Goal: Information Seeking & Learning: Learn about a topic

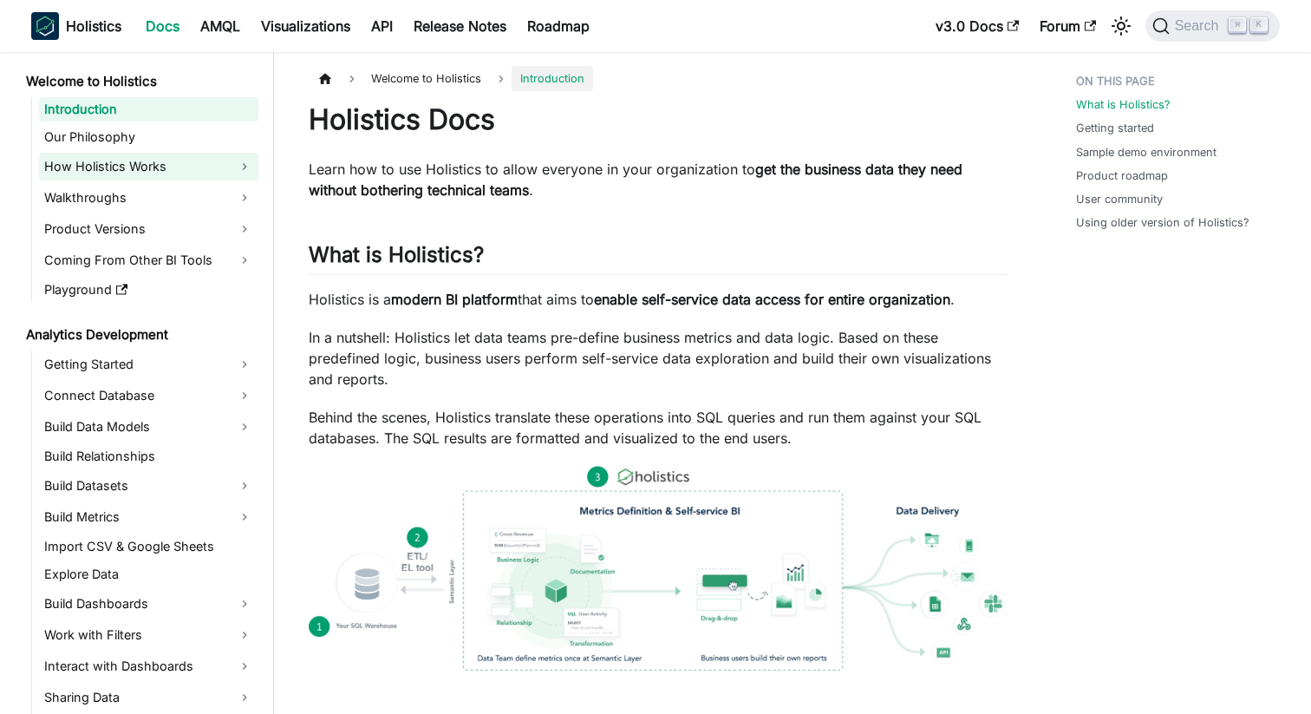
click at [186, 173] on link "How Holistics Works" at bounding box center [148, 167] width 219 height 28
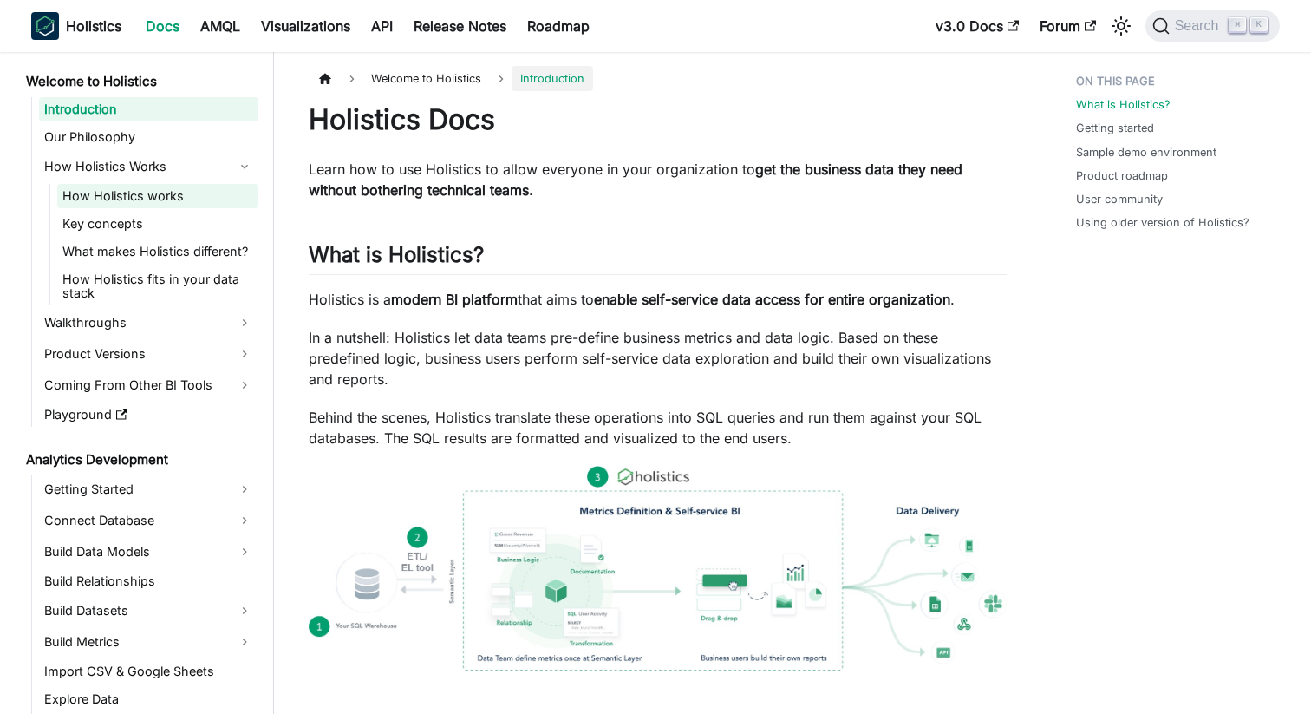
click at [181, 196] on link "How Holistics works" at bounding box center [157, 196] width 201 height 24
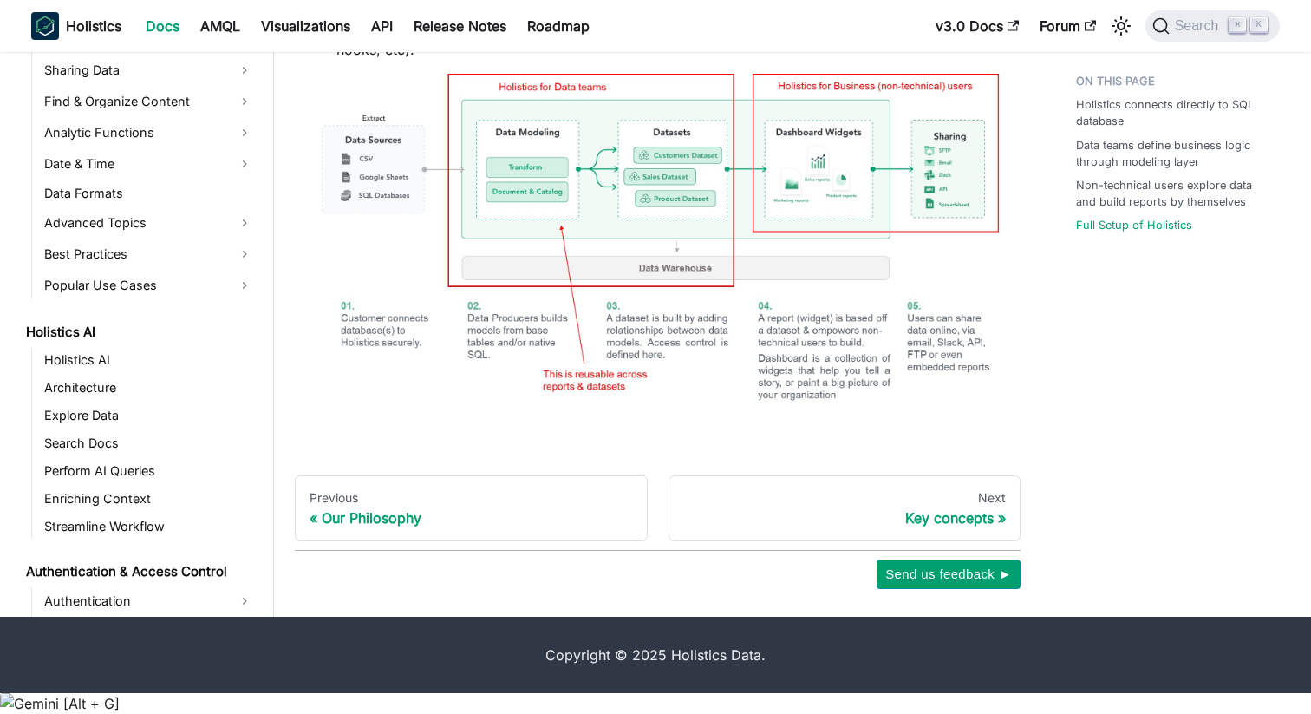
scroll to position [714, 0]
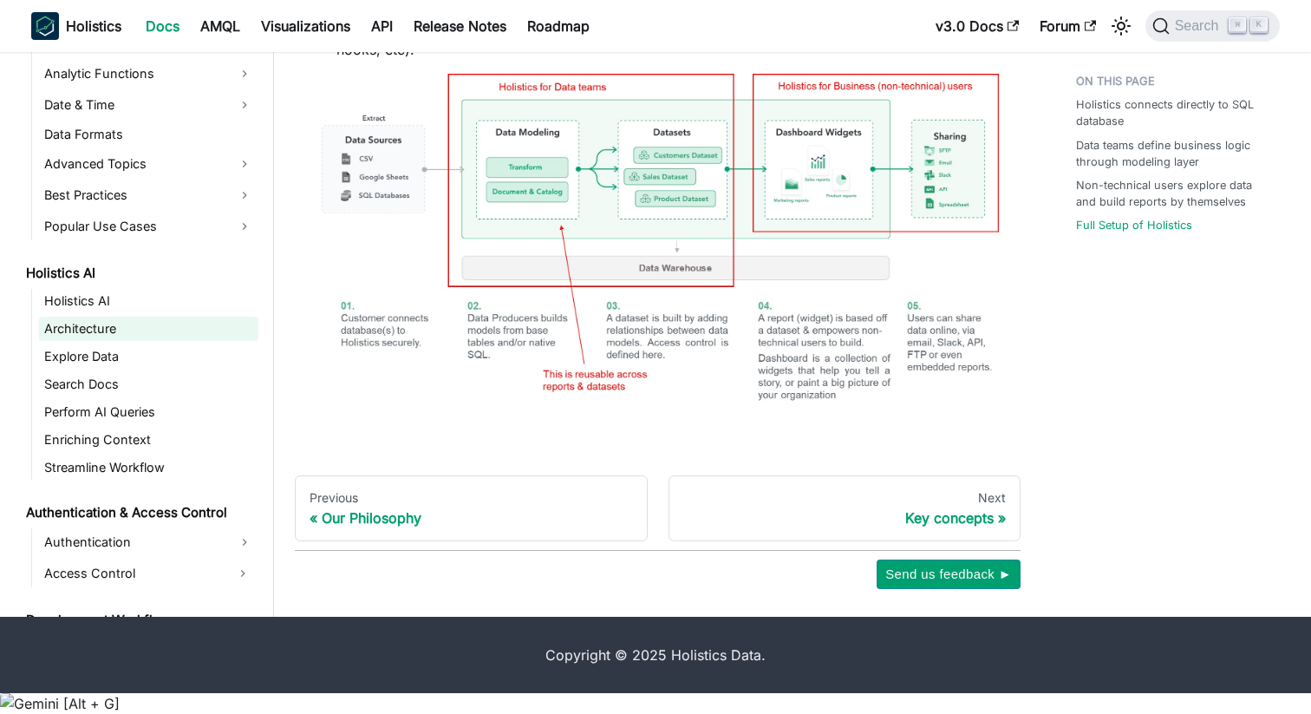
click at [201, 341] on link "Architecture" at bounding box center [148, 328] width 219 height 24
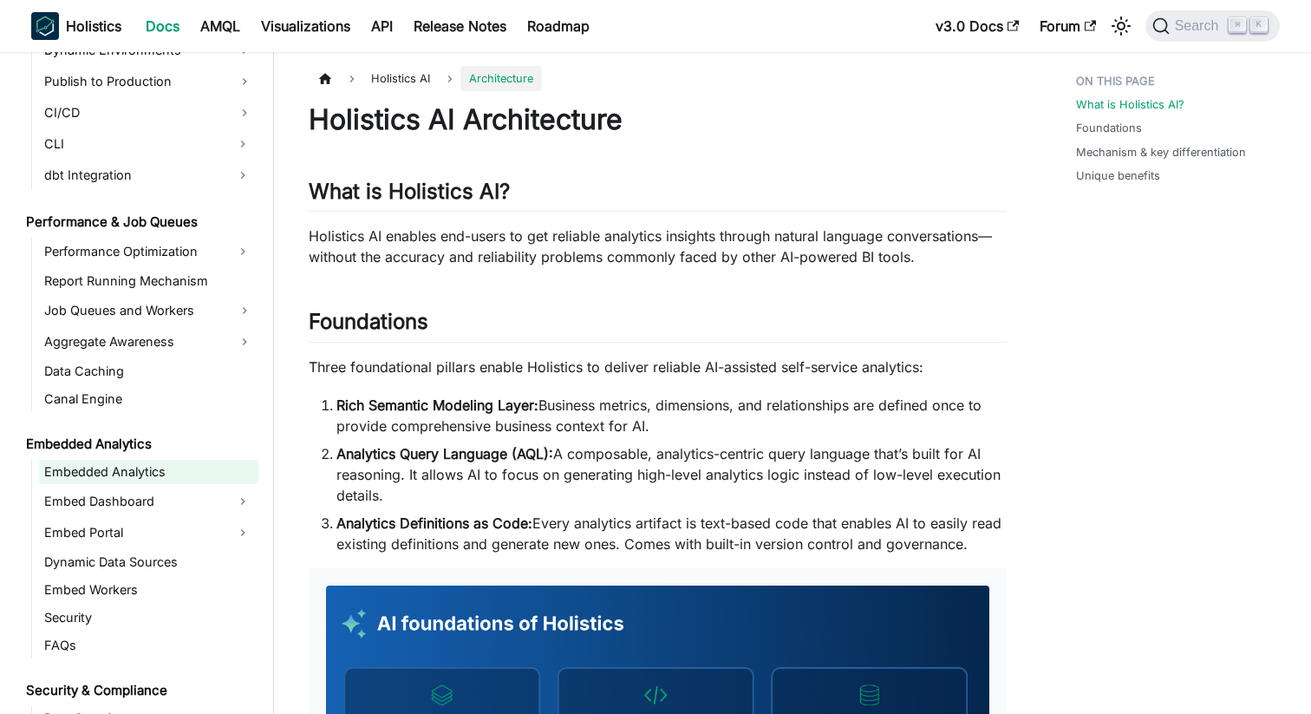
scroll to position [1492, 0]
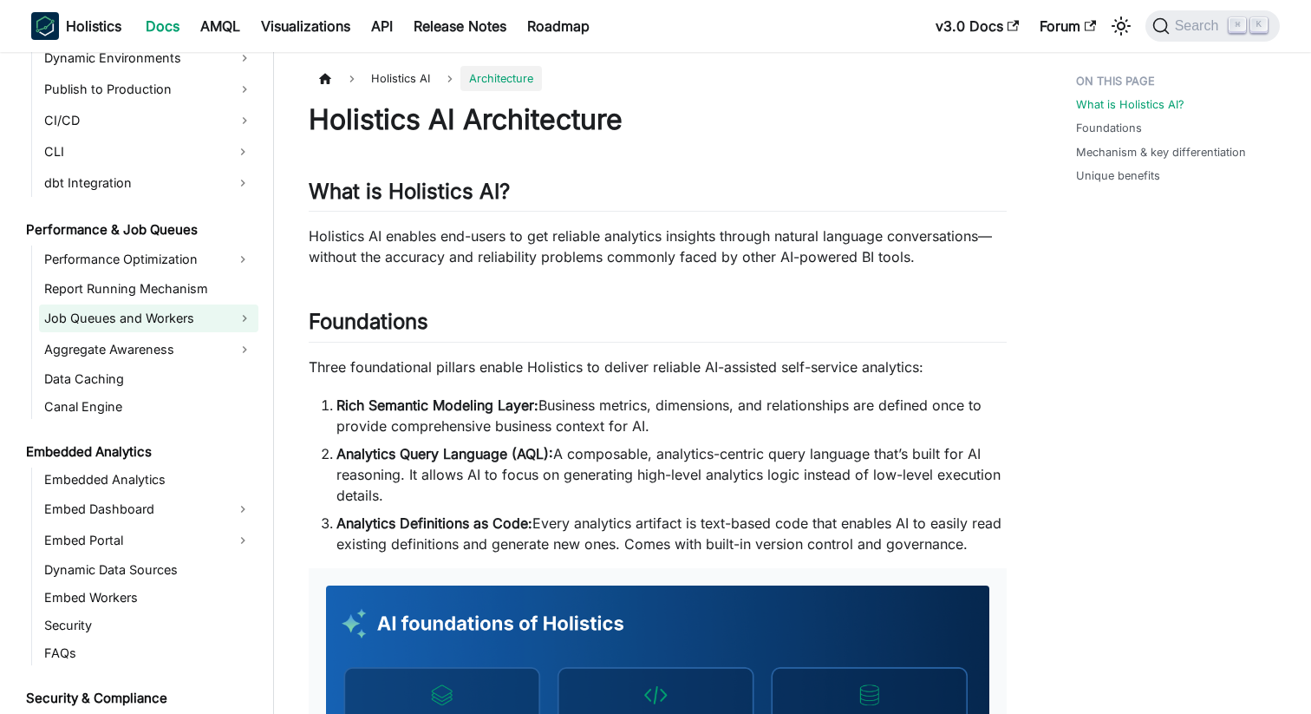
click at [194, 322] on link "Job Queues and Workers" at bounding box center [148, 318] width 219 height 28
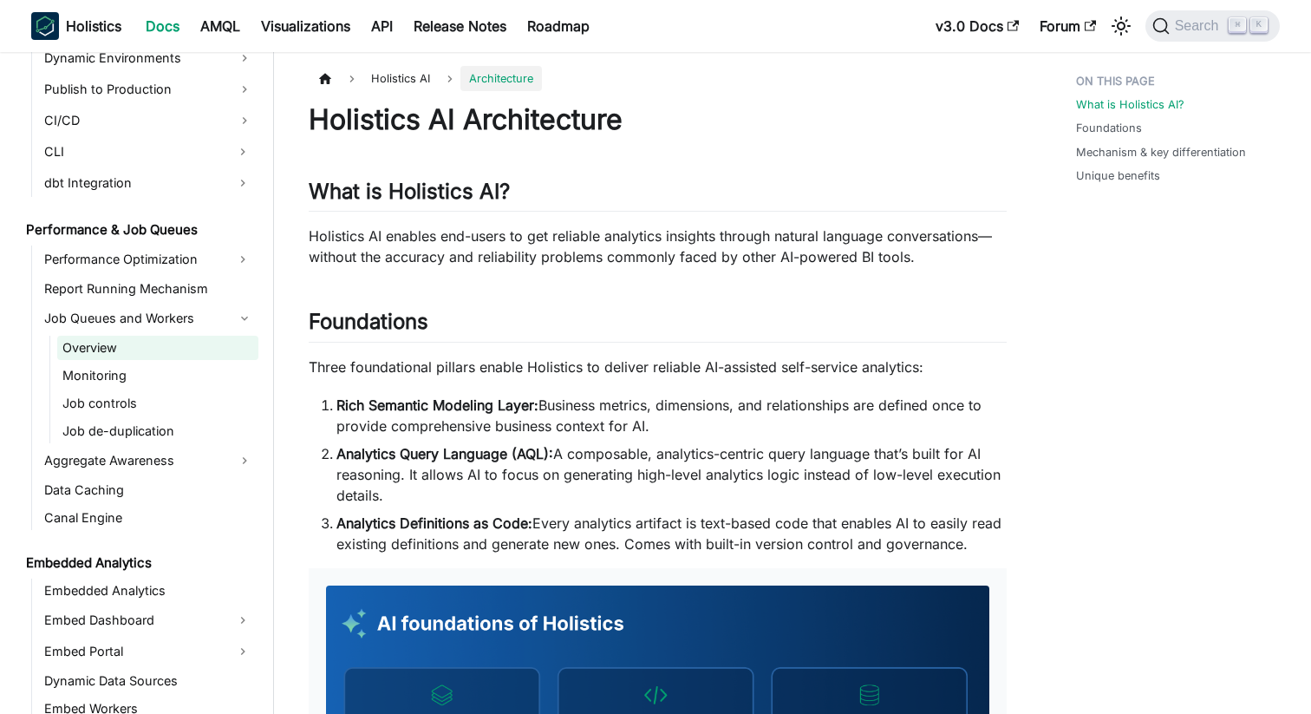
click at [136, 343] on link "Overview" at bounding box center [157, 348] width 201 height 24
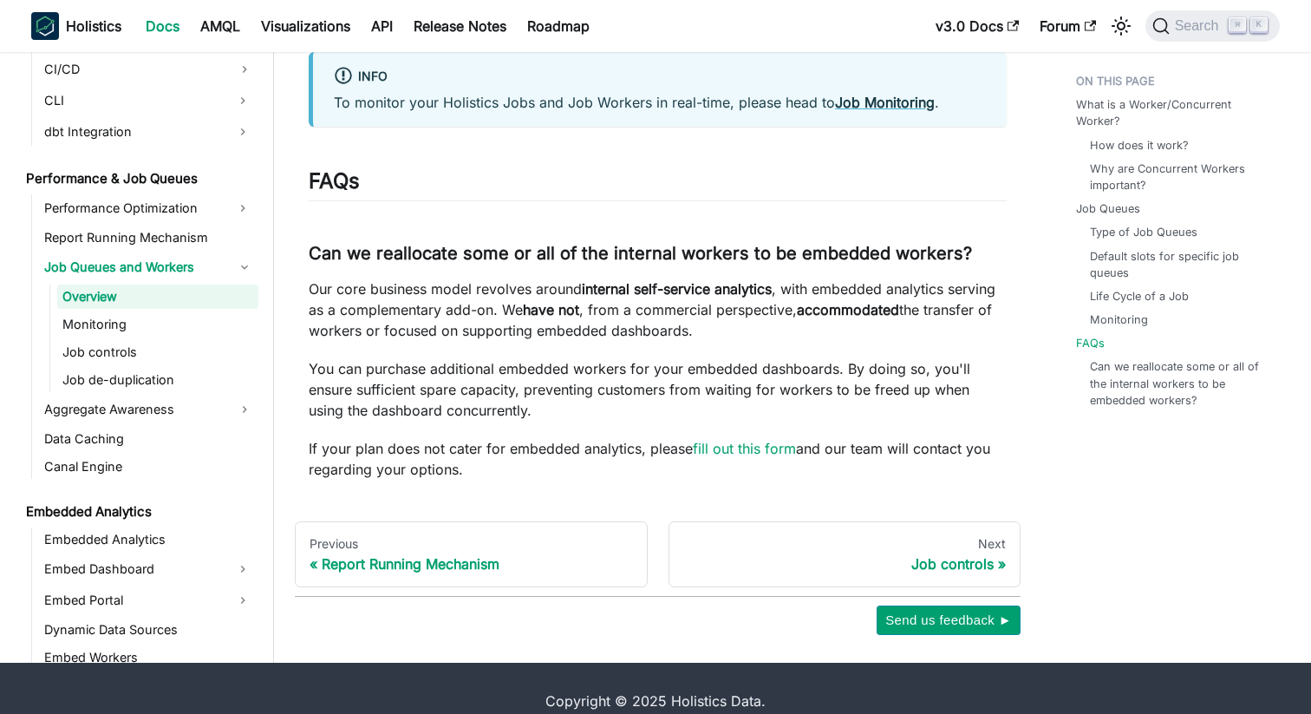
scroll to position [4921, 0]
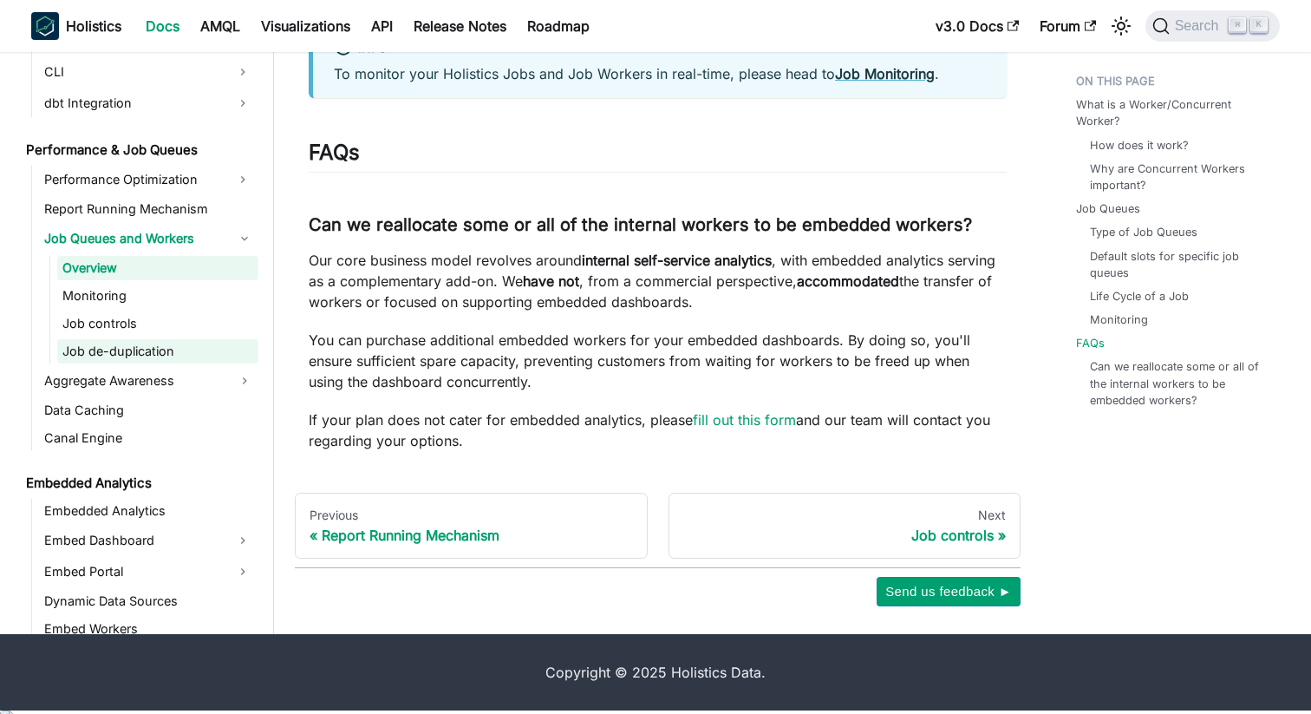
click at [166, 347] on link "Job de-duplication" at bounding box center [157, 351] width 201 height 24
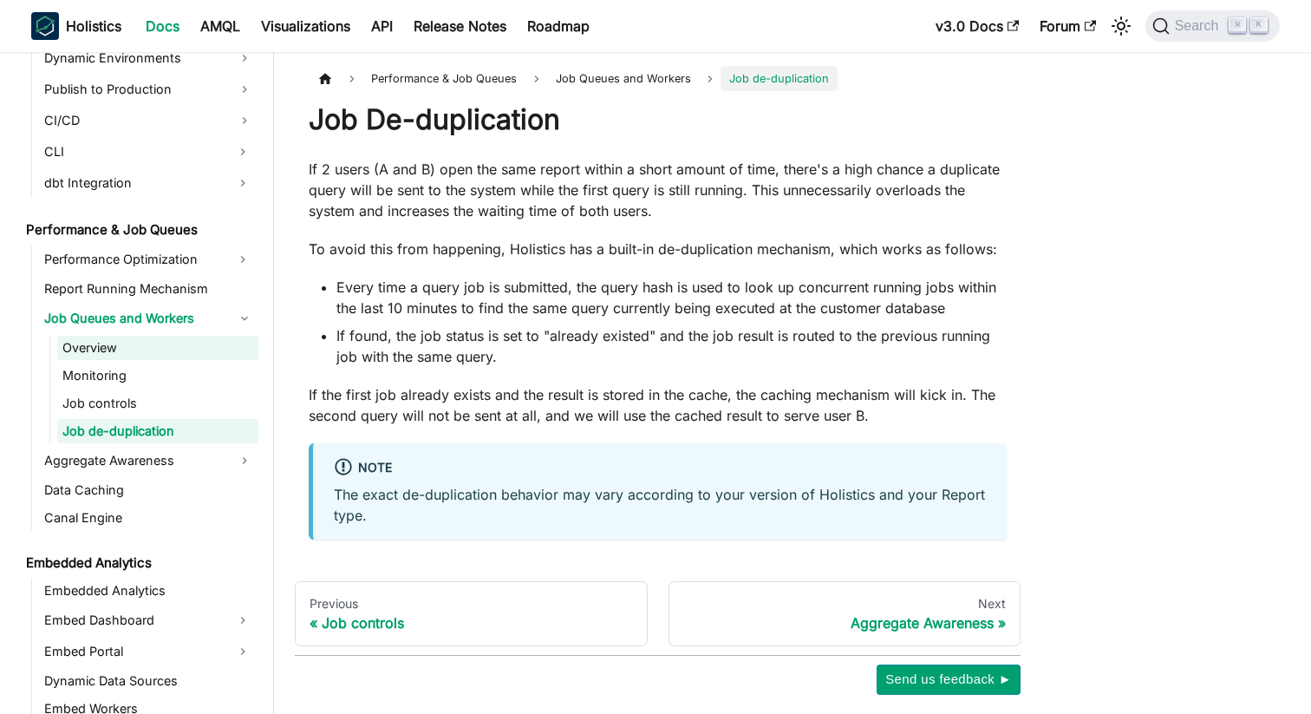
click at [66, 349] on link "Overview" at bounding box center [157, 348] width 201 height 24
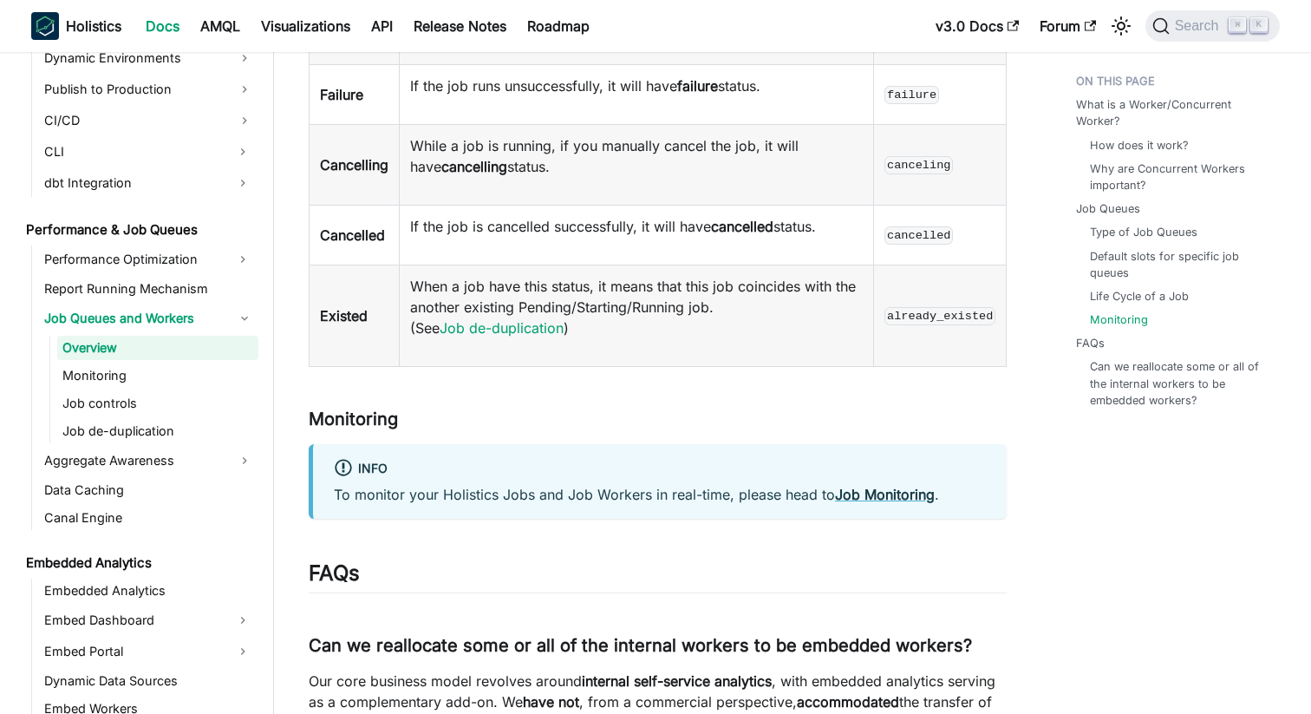
scroll to position [4921, 0]
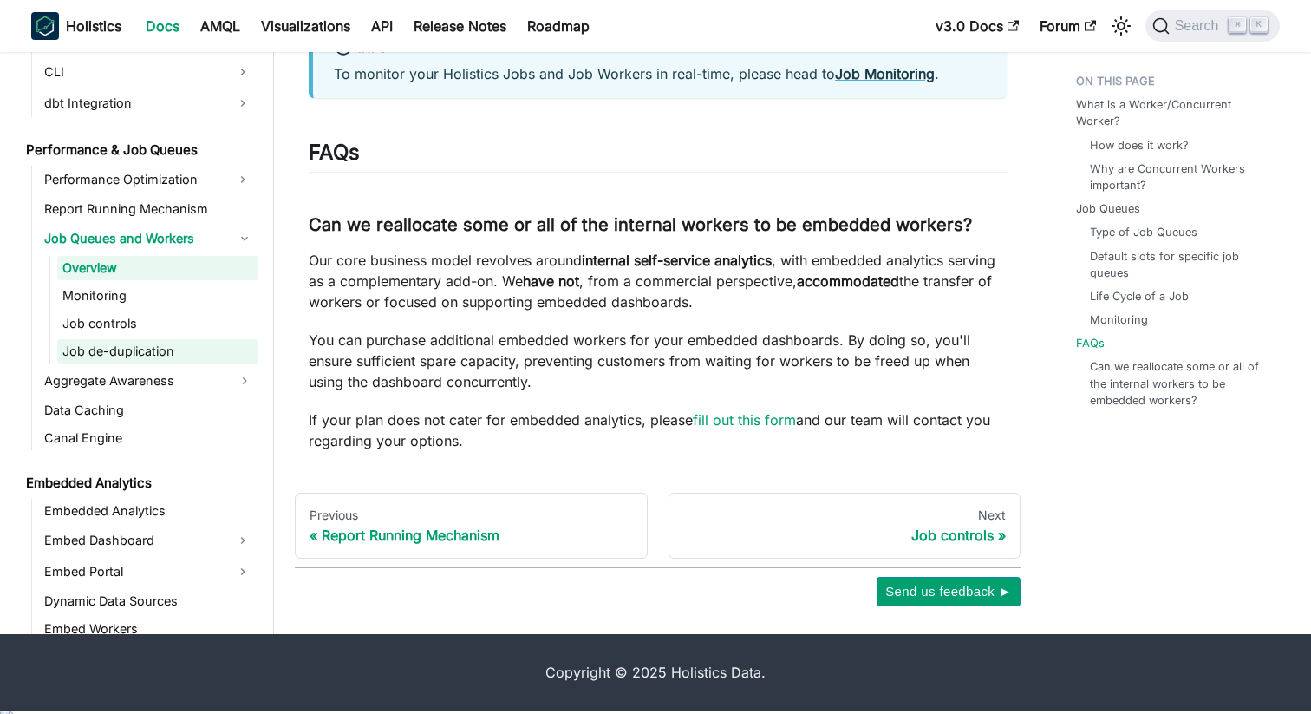
click at [135, 357] on link "Job de-duplication" at bounding box center [157, 351] width 201 height 24
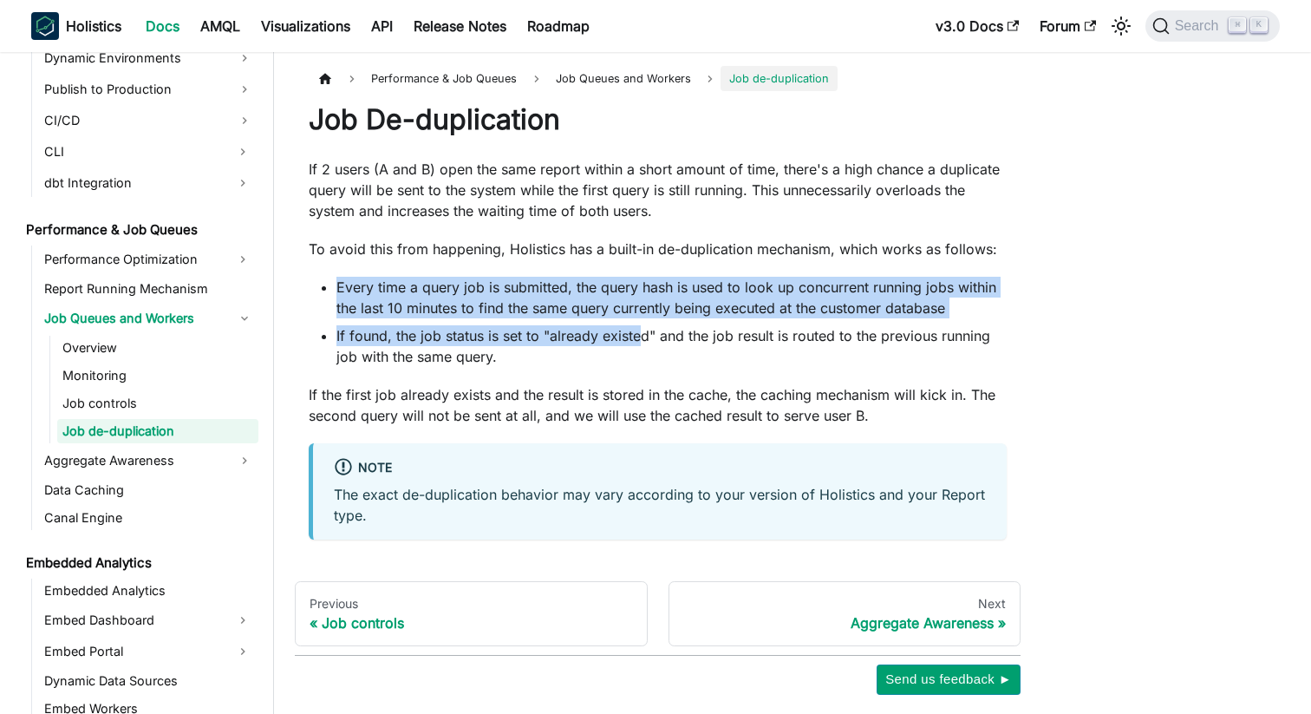
drag, startPoint x: 550, startPoint y: 271, endPoint x: 641, endPoint y: 332, distance: 109.4
click at [640, 330] on div "Job De-duplication If 2 users (A and B) open the same report within a short amo…" at bounding box center [658, 320] width 698 height 437
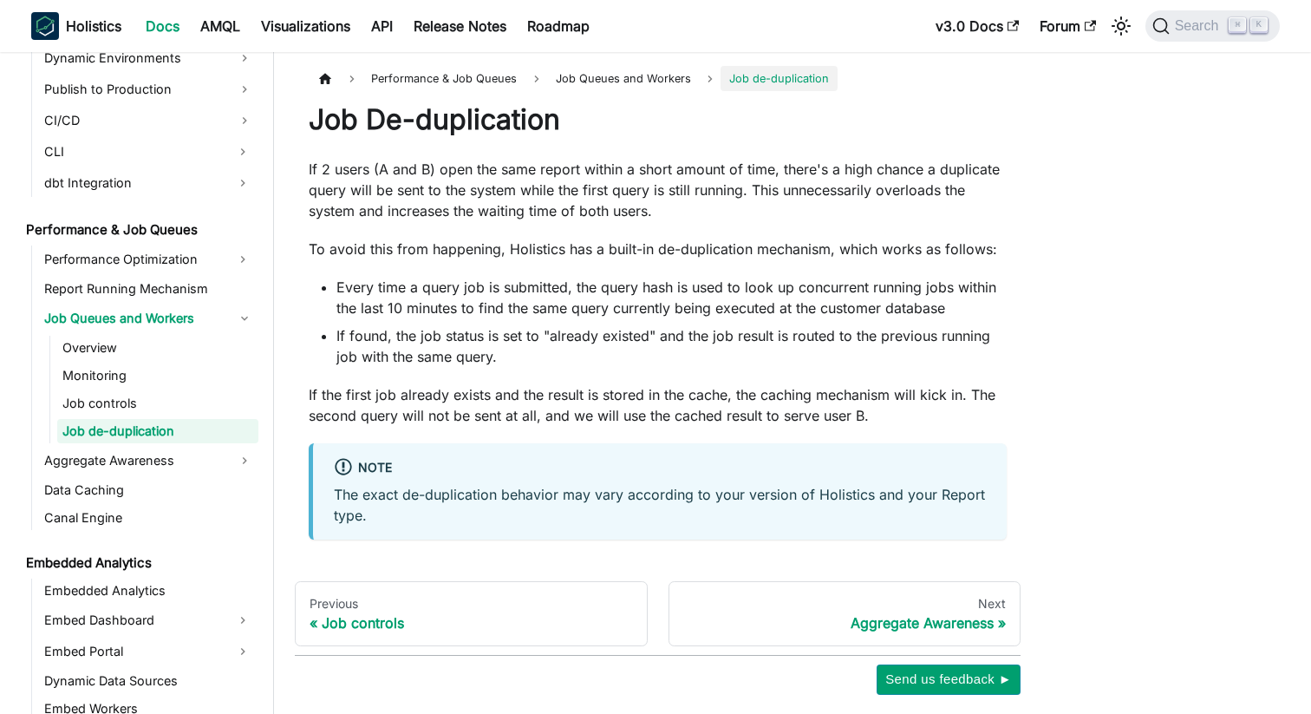
click at [659, 284] on li "Every time a query job is submitted, the query hash is used to look up concurre…" at bounding box center [671, 298] width 670 height 42
click at [602, 280] on li "Every time a query job is submitted, the query hash is used to look up concurre…" at bounding box center [671, 298] width 670 height 42
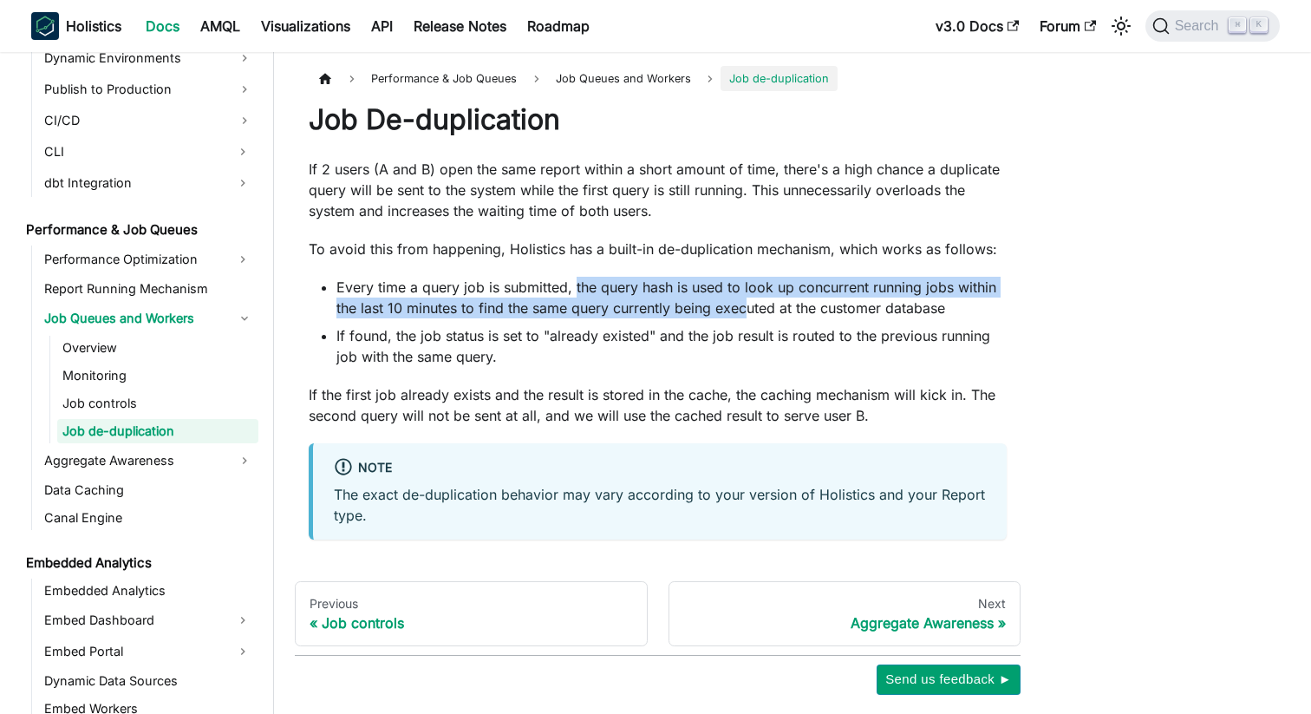
drag, startPoint x: 574, startPoint y: 286, endPoint x: 758, endPoint y: 304, distance: 184.7
click at [757, 304] on li "Every time a query job is submitted, the query hash is used to look up concurre…" at bounding box center [671, 298] width 670 height 42
click at [701, 287] on li "Every time a query job is submitted, the query hash is used to look up concurre…" at bounding box center [671, 298] width 670 height 42
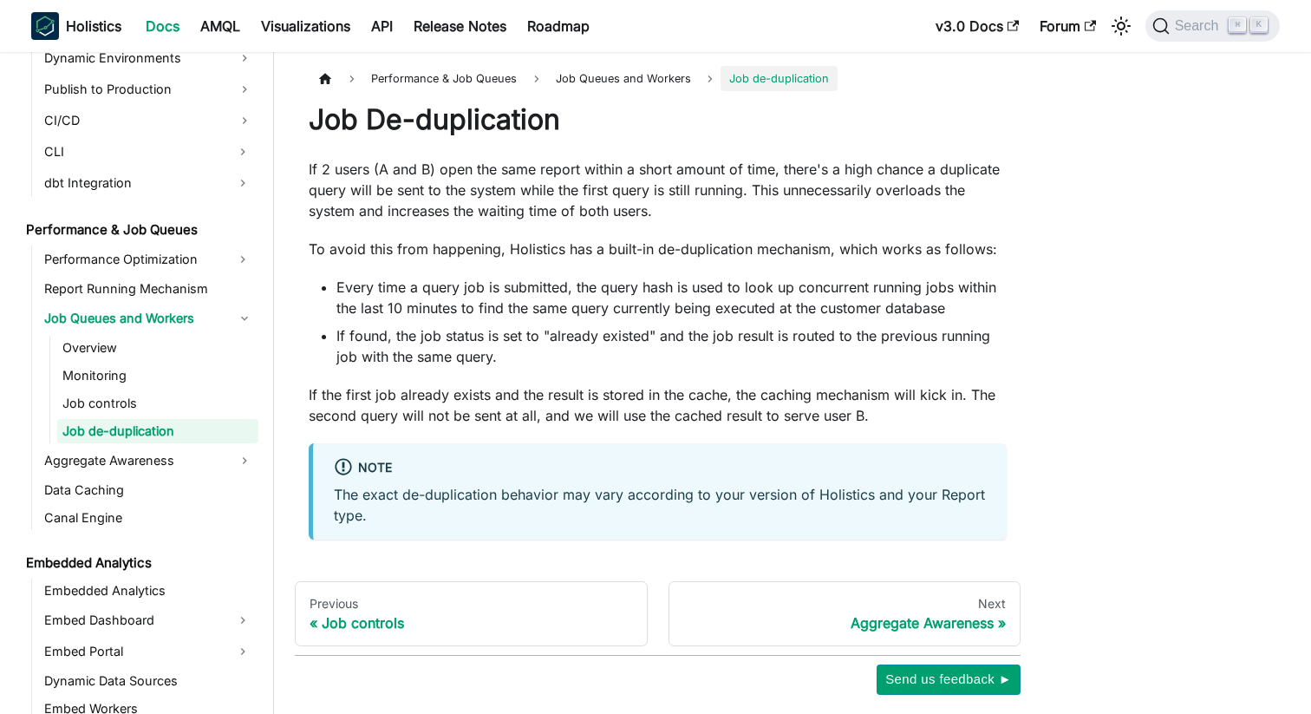
click at [655, 287] on li "Every time a query job is submitted, the query hash is used to look up concurre…" at bounding box center [671, 298] width 670 height 42
drag, startPoint x: 598, startPoint y: 287, endPoint x: 702, endPoint y: 292, distance: 104.2
click at [702, 292] on li "Every time a query job is submitted, the query hash is used to look up concurre…" at bounding box center [671, 298] width 670 height 42
click at [697, 292] on li "Every time a query job is submitted, the query hash is used to look up concurre…" at bounding box center [671, 298] width 670 height 42
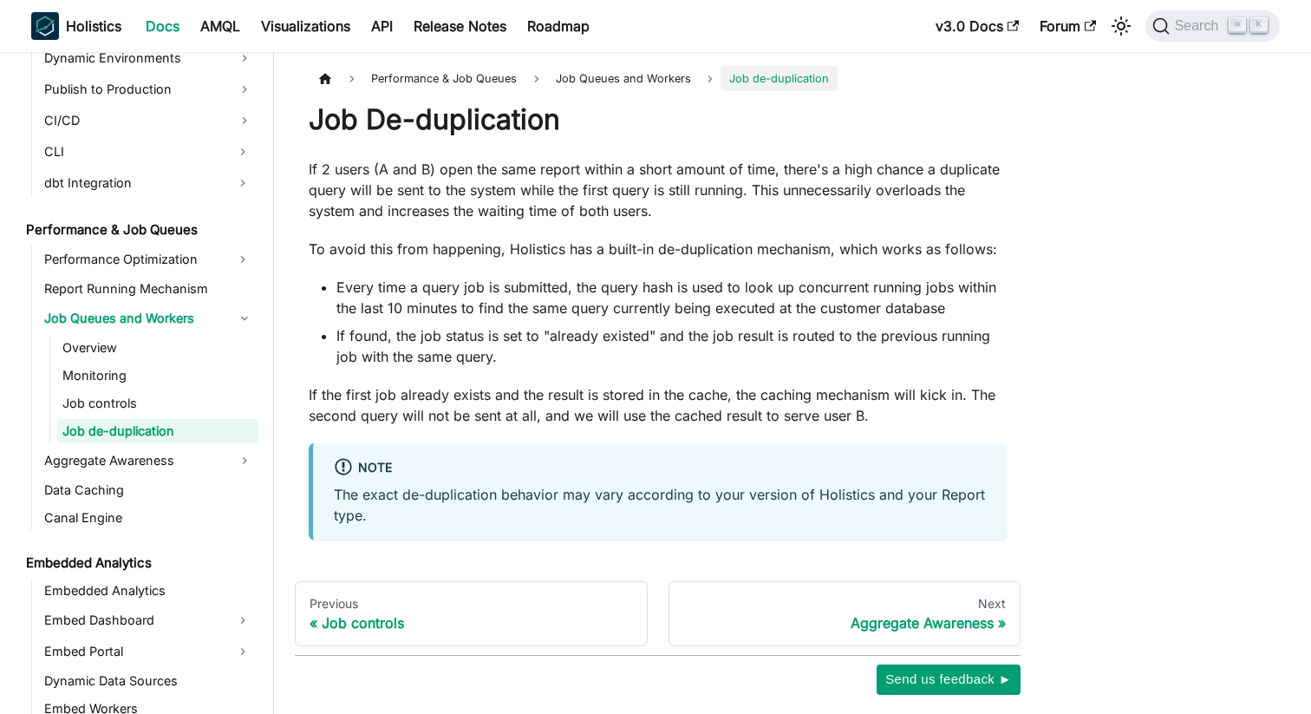
click at [650, 291] on li "Every time a query job is submitted, the query hash is used to look up concurre…" at bounding box center [671, 298] width 670 height 42
click at [607, 278] on li "Every time a query job is submitted, the query hash is used to look up concurre…" at bounding box center [671, 298] width 670 height 42
drag, startPoint x: 601, startPoint y: 279, endPoint x: 671, endPoint y: 287, distance: 70.7
click at [671, 287] on li "Every time a query job is submitted, the query hash is used to look up concurre…" at bounding box center [671, 298] width 670 height 42
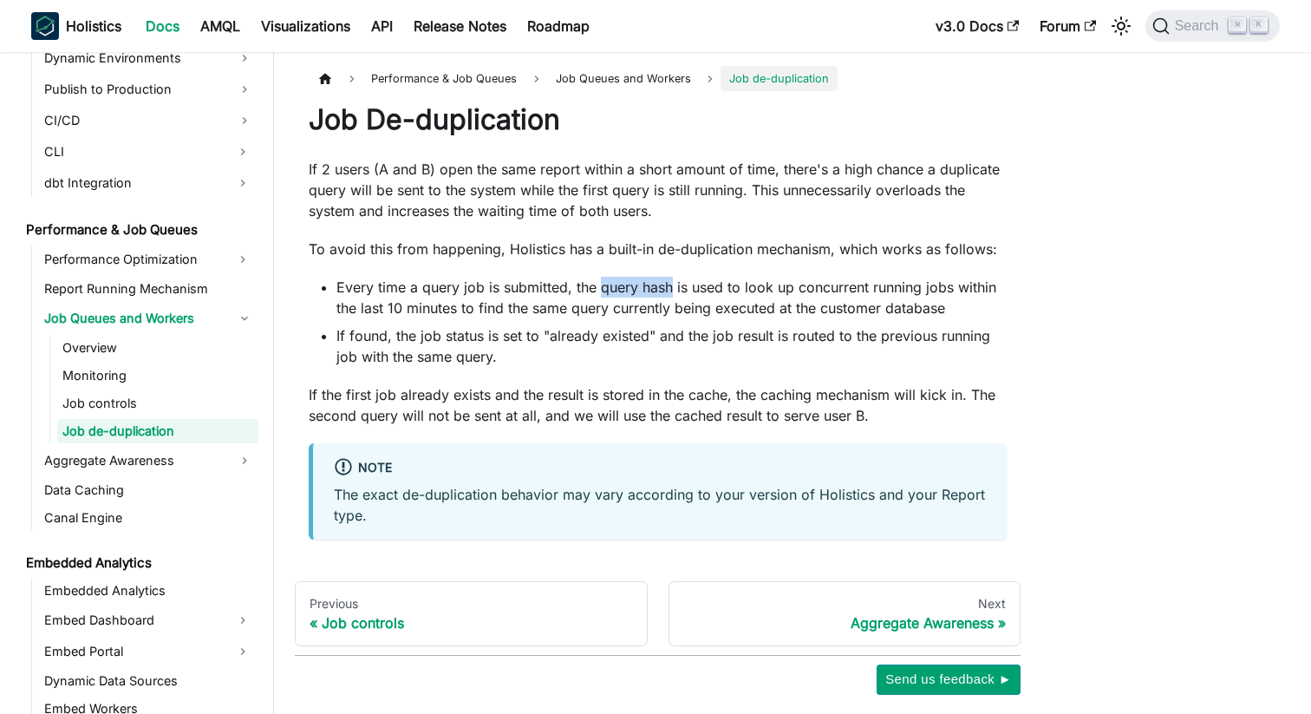
click at [671, 287] on li "Every time a query job is submitted, the query hash is used to look up concurre…" at bounding box center [671, 298] width 670 height 42
click at [661, 287] on li "Every time a query job is submitted, the query hash is used to look up concurre…" at bounding box center [671, 298] width 670 height 42
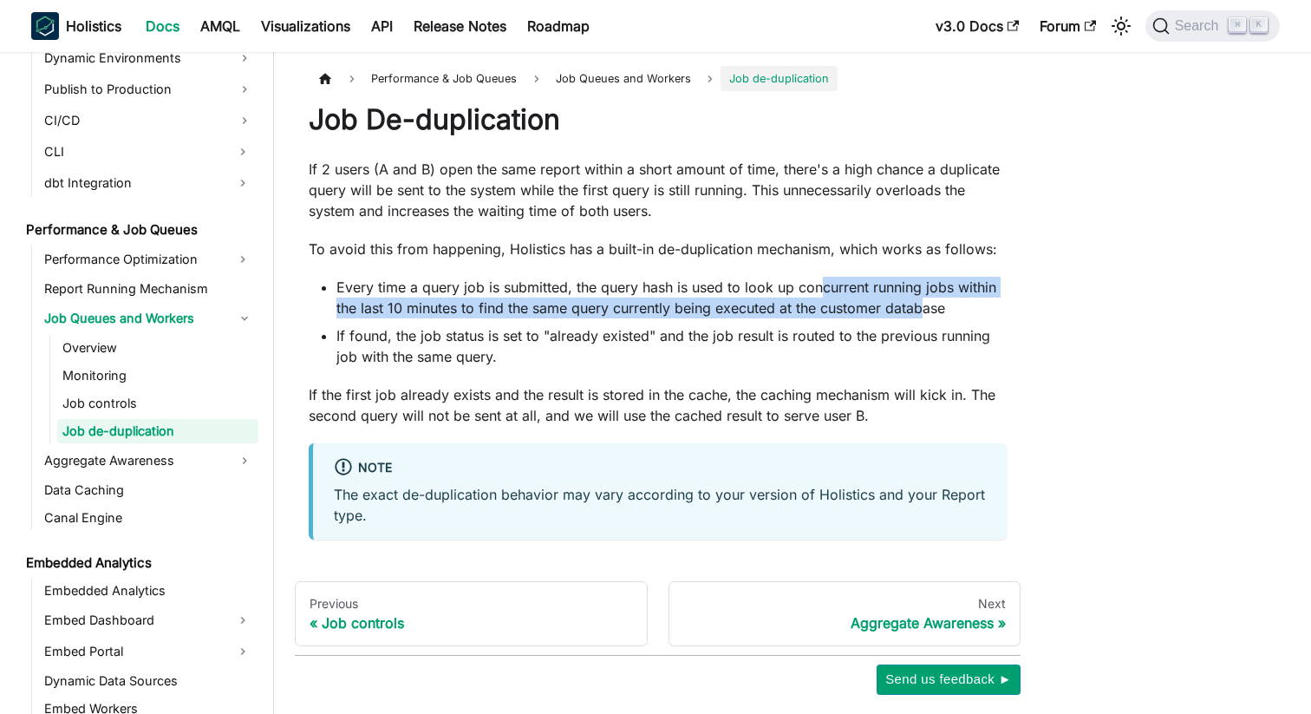
drag, startPoint x: 850, startPoint y: 286, endPoint x: 965, endPoint y: 315, distance: 118.8
click at [931, 302] on li "Every time a query job is submitted, the query hash is used to look up concurre…" at bounding box center [671, 298] width 670 height 42
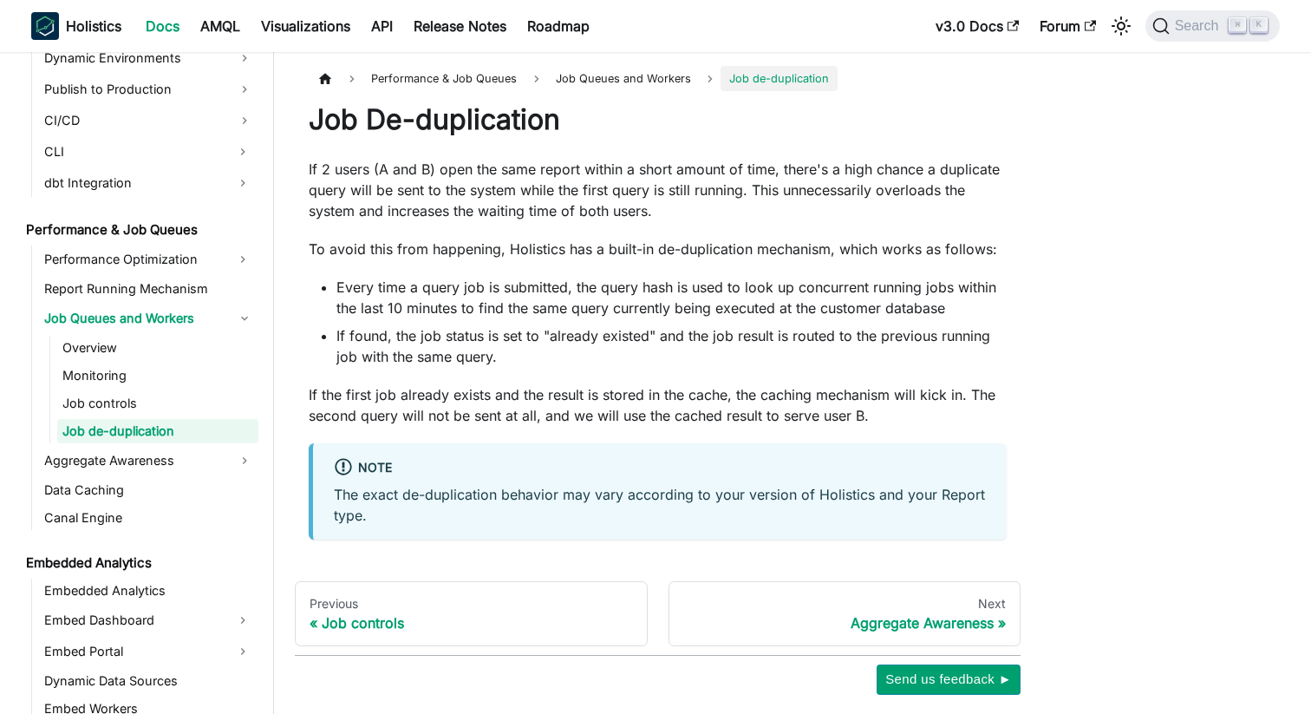
click at [441, 303] on li "Every time a query job is submitted, the query hash is used to look up concurre…" at bounding box center [671, 298] width 670 height 42
click at [557, 312] on li "Every time a query job is submitted, the query hash is used to look up concurre…" at bounding box center [671, 298] width 670 height 42
click at [660, 289] on li "Every time a query job is submitted, the query hash is used to look up concurre…" at bounding box center [671, 298] width 670 height 42
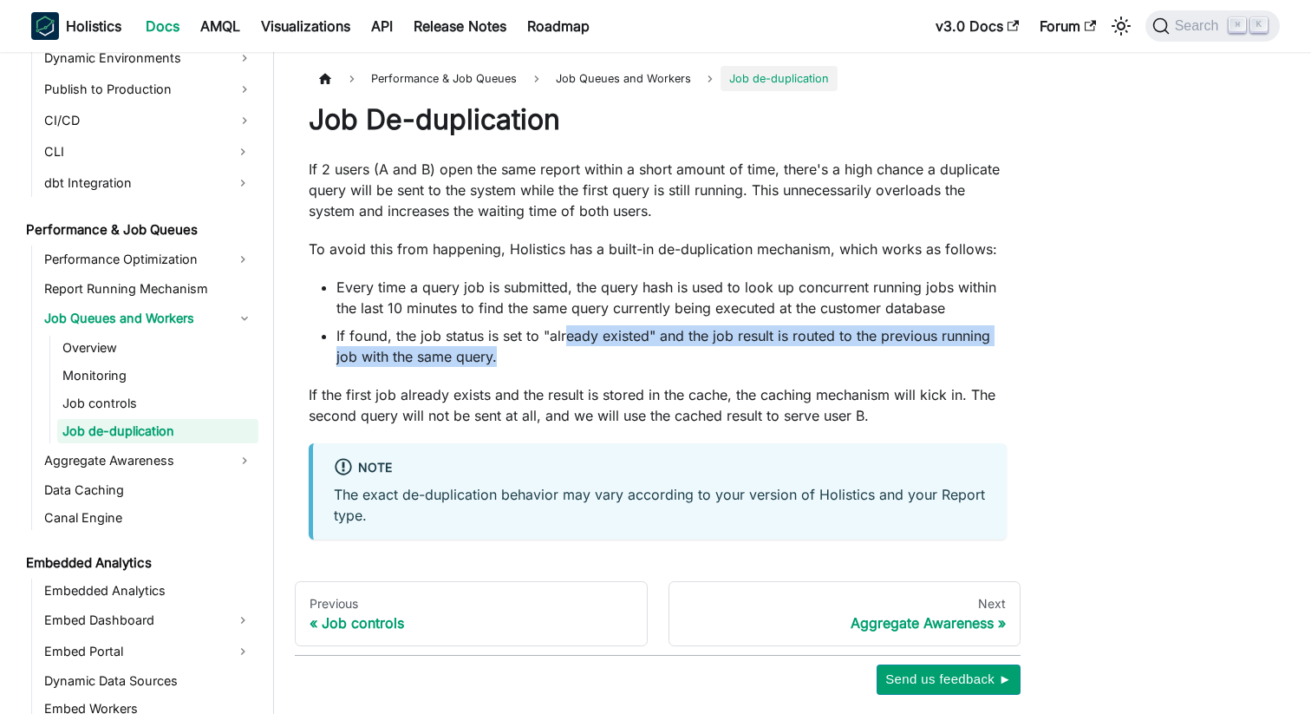
drag, startPoint x: 601, startPoint y: 333, endPoint x: 744, endPoint y: 363, distance: 146.2
click at [744, 363] on li "If found, the job status is set to "already existed" and the job result is rout…" at bounding box center [671, 346] width 670 height 42
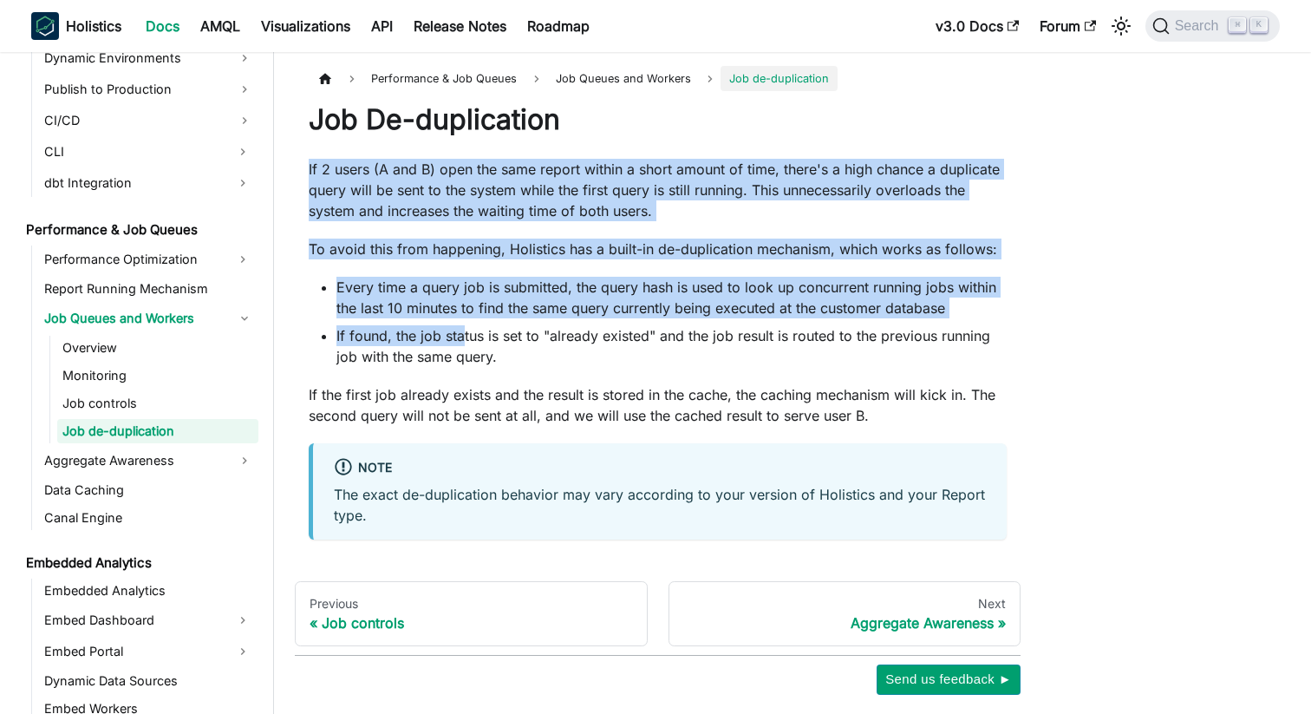
drag, startPoint x: 300, startPoint y: 164, endPoint x: 460, endPoint y: 329, distance: 229.9
click at [460, 329] on article "Performance & Job Queues Job Queues and Workers Job de-duplication Job De-dupli…" at bounding box center [658, 302] width 726 height 473
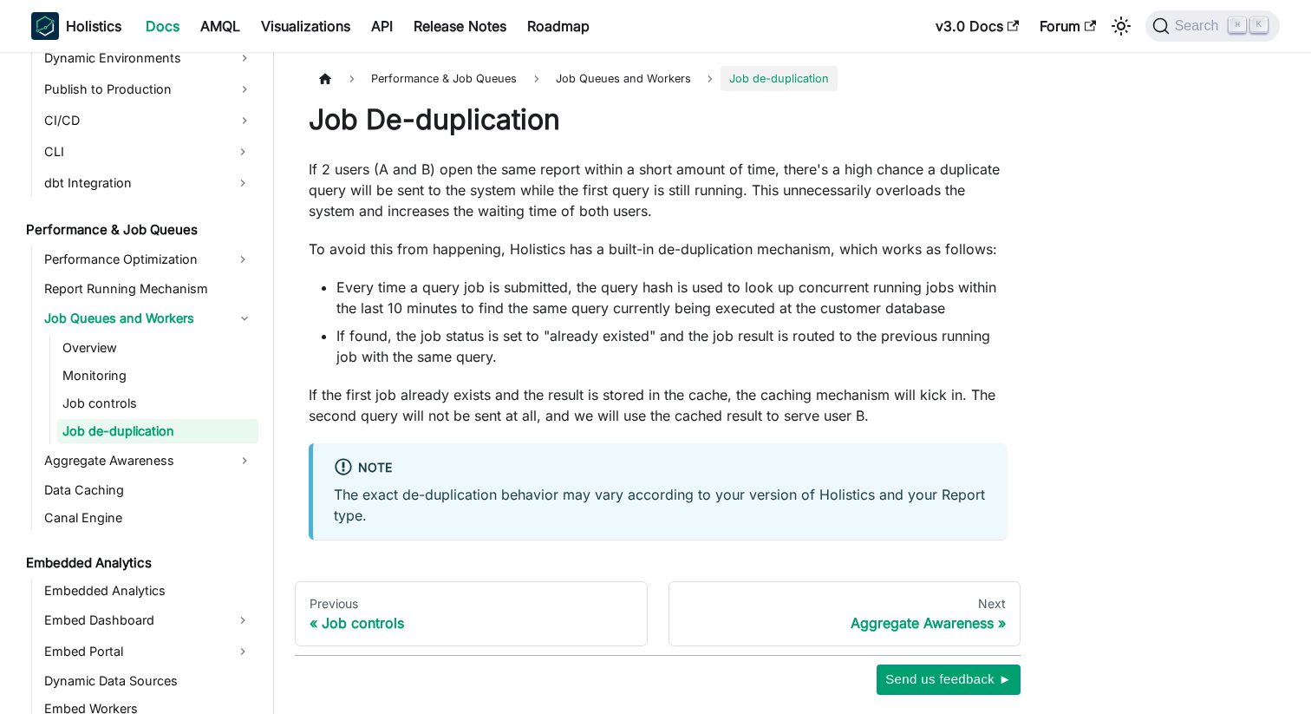
drag, startPoint x: 511, startPoint y: 363, endPoint x: 613, endPoint y: 370, distance: 102.5
click at [613, 373] on div "Job De-duplication If 2 users (A and B) open the same report within a short amo…" at bounding box center [658, 320] width 698 height 437
click at [613, 370] on div "Job De-duplication If 2 users (A and B) open the same report within a short amo…" at bounding box center [658, 320] width 698 height 437
click at [565, 338] on li "If found, the job status is set to "already existed" and the job result is rout…" at bounding box center [671, 346] width 670 height 42
click at [648, 290] on li "Every time a query job is submitted, the query hash is used to look up concurre…" at bounding box center [671, 298] width 670 height 42
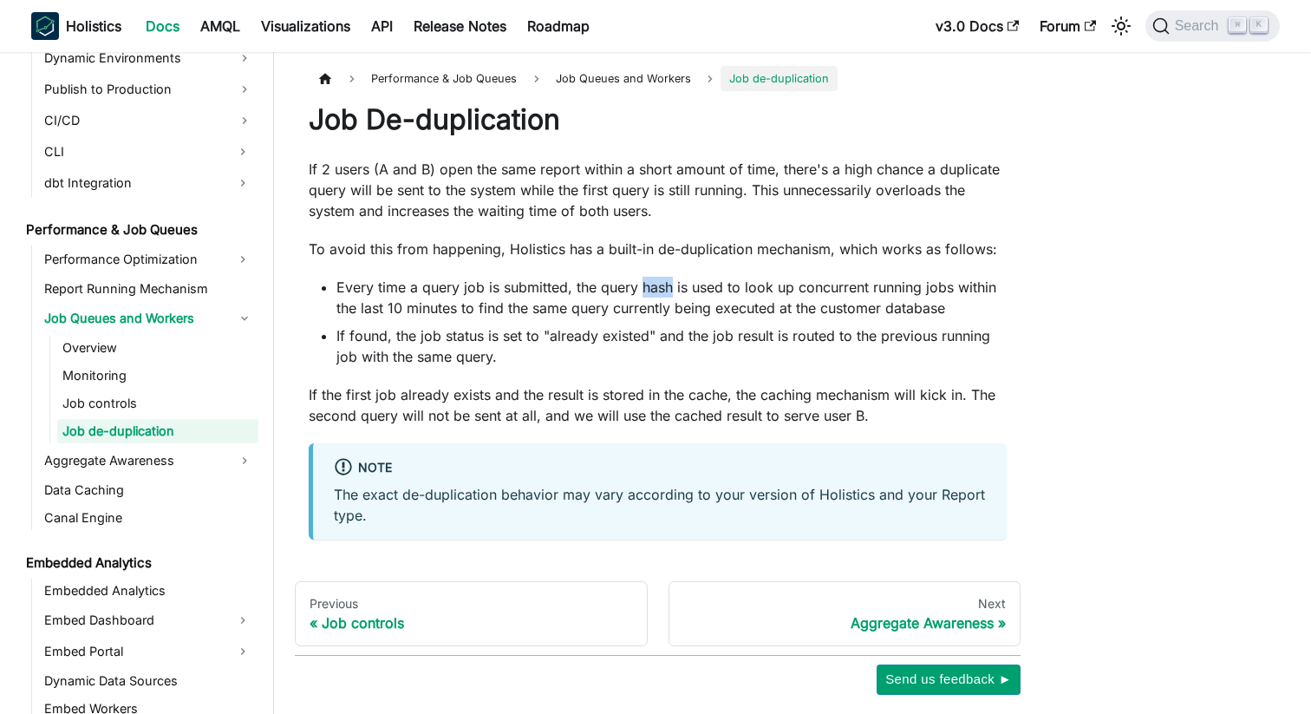
click at [648, 290] on li "Every time a query job is submitted, the query hash is used to look up concurre…" at bounding box center [671, 298] width 670 height 42
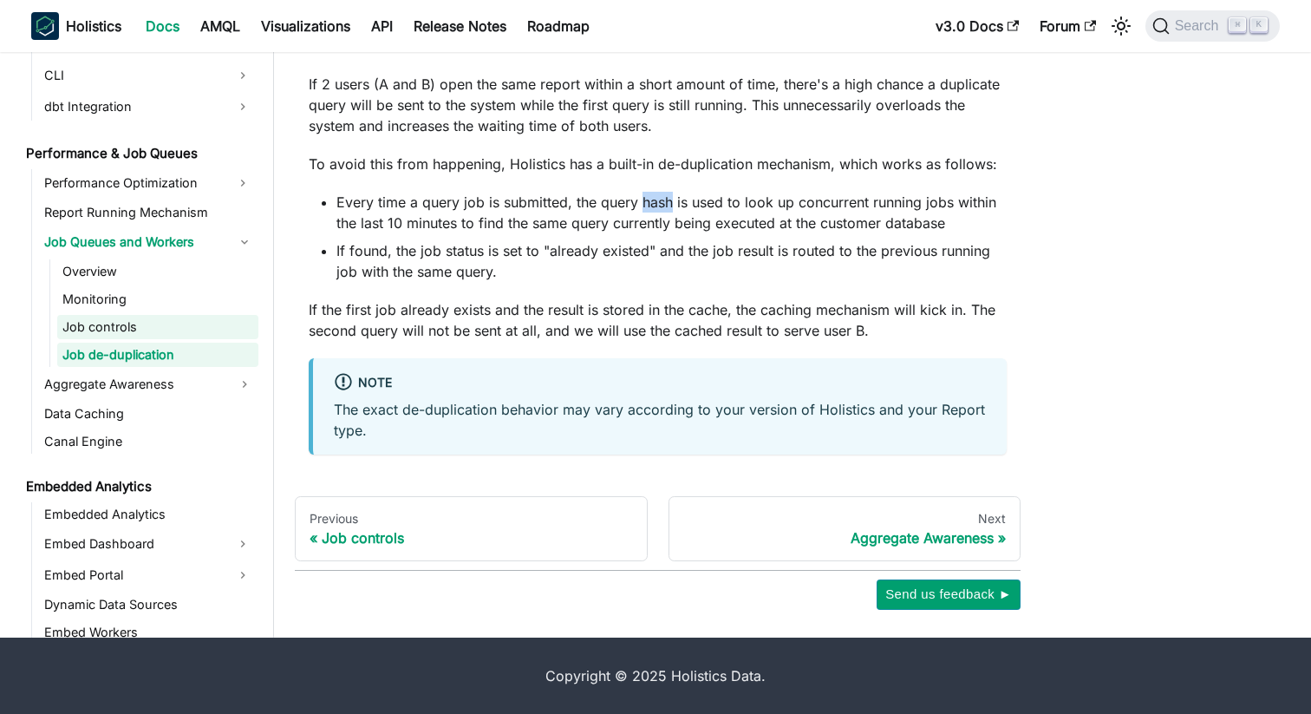
click at [140, 327] on link "Job controls" at bounding box center [157, 327] width 201 height 24
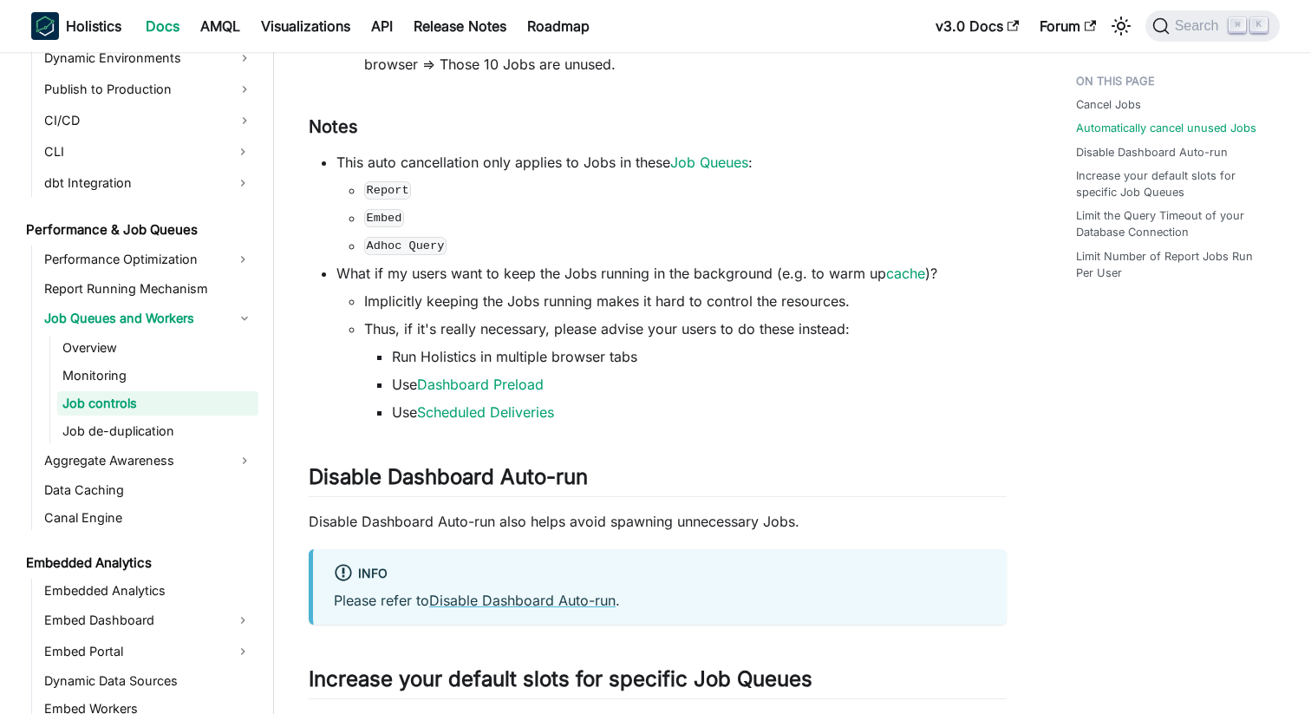
scroll to position [1491, 0]
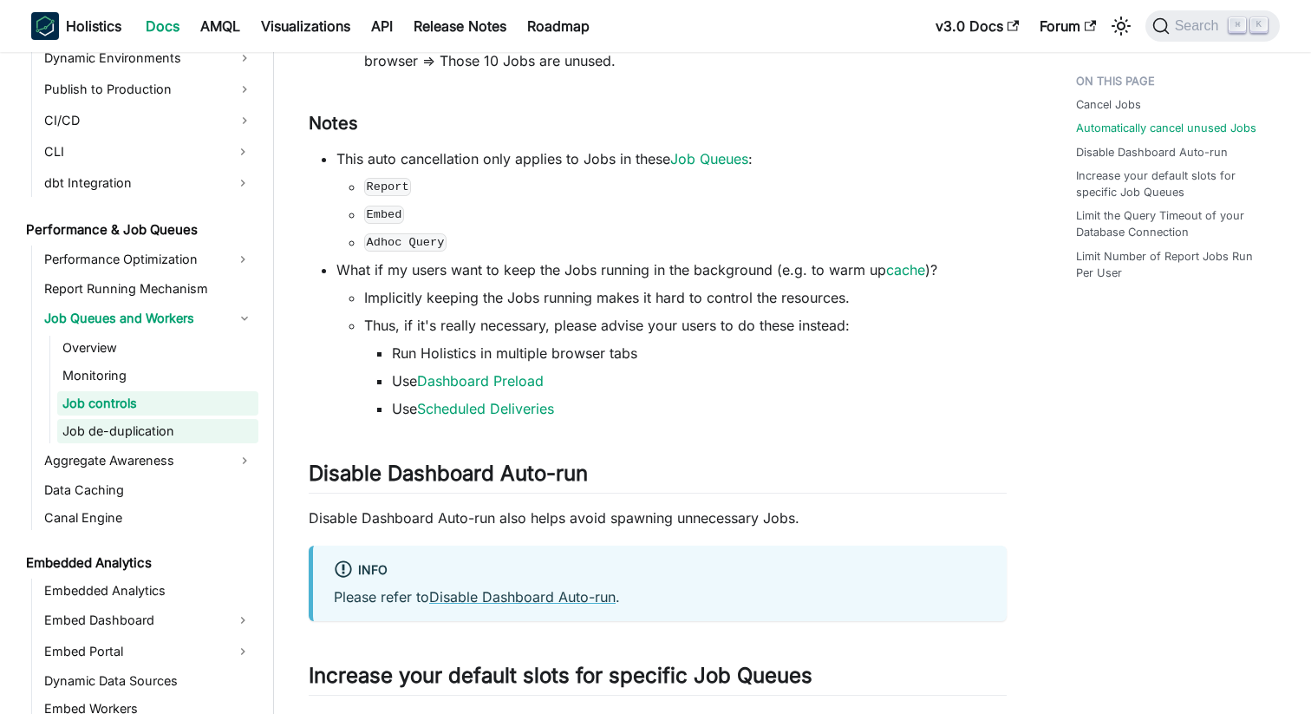
click at [143, 427] on link "Job de-duplication" at bounding box center [157, 431] width 201 height 24
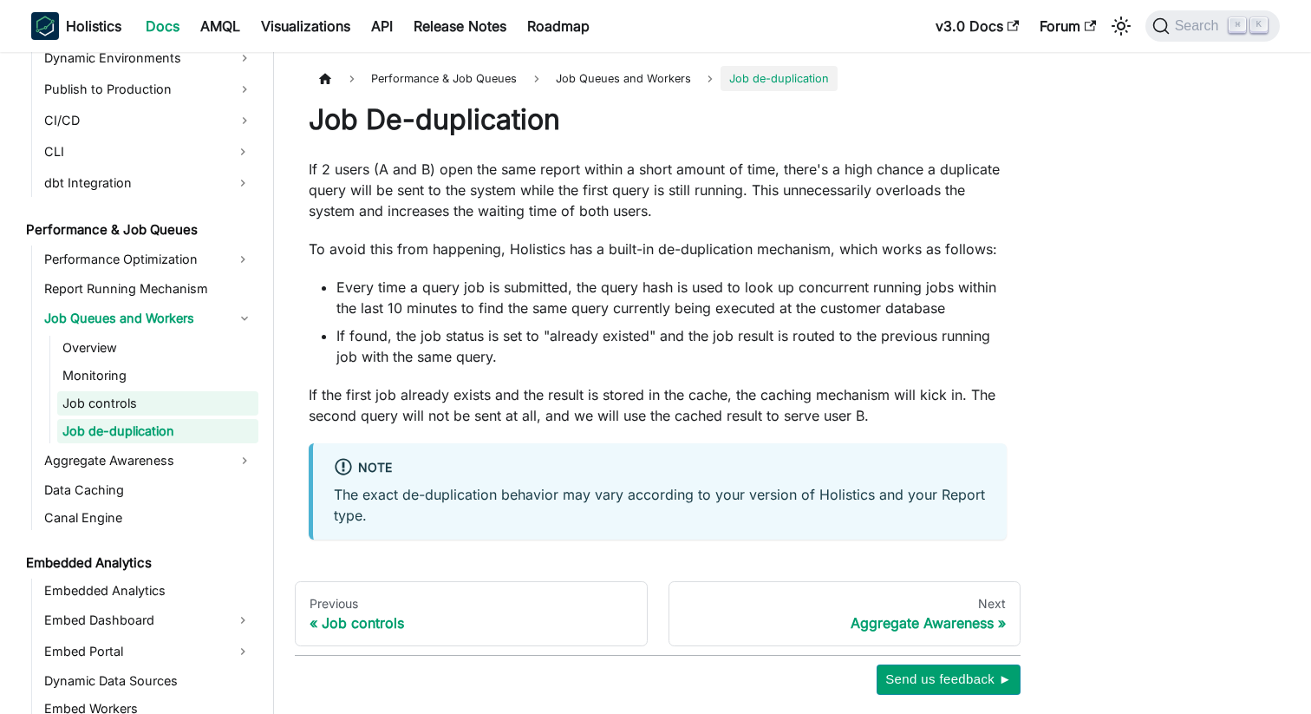
click at [152, 406] on link "Job controls" at bounding box center [157, 403] width 201 height 24
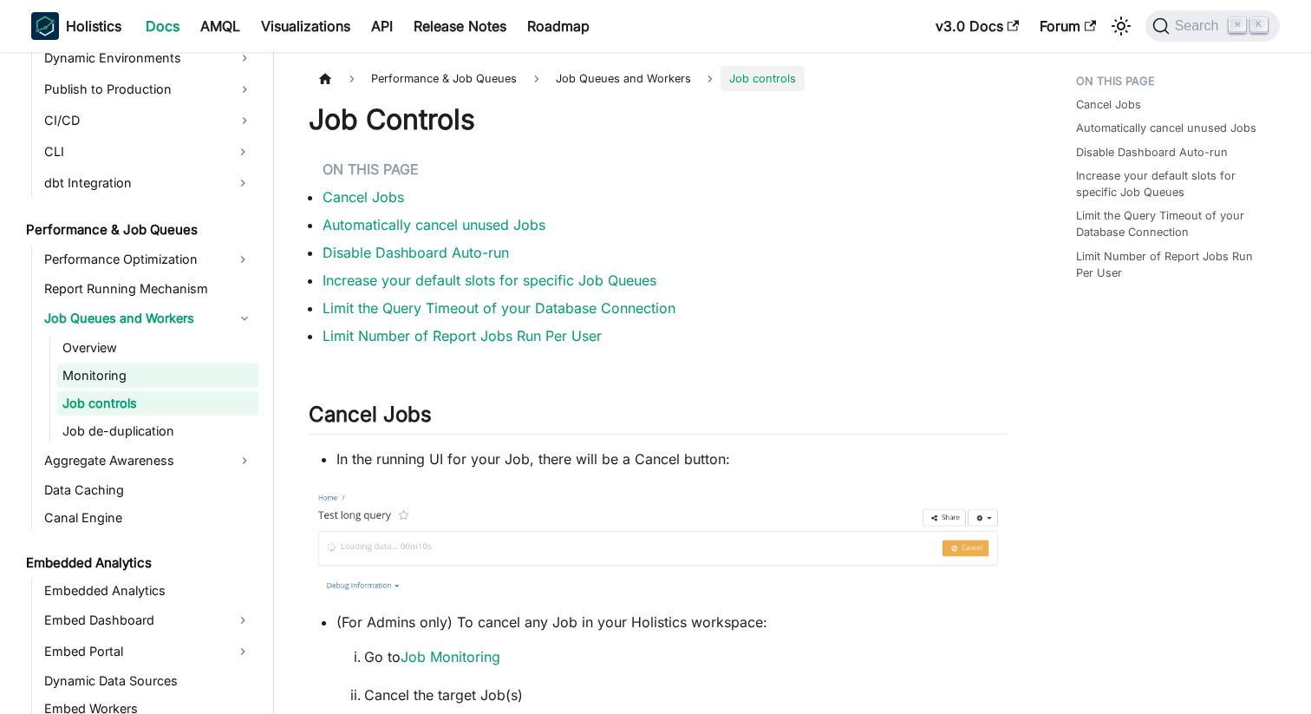
click at [153, 380] on link "Monitoring" at bounding box center [157, 375] width 201 height 24
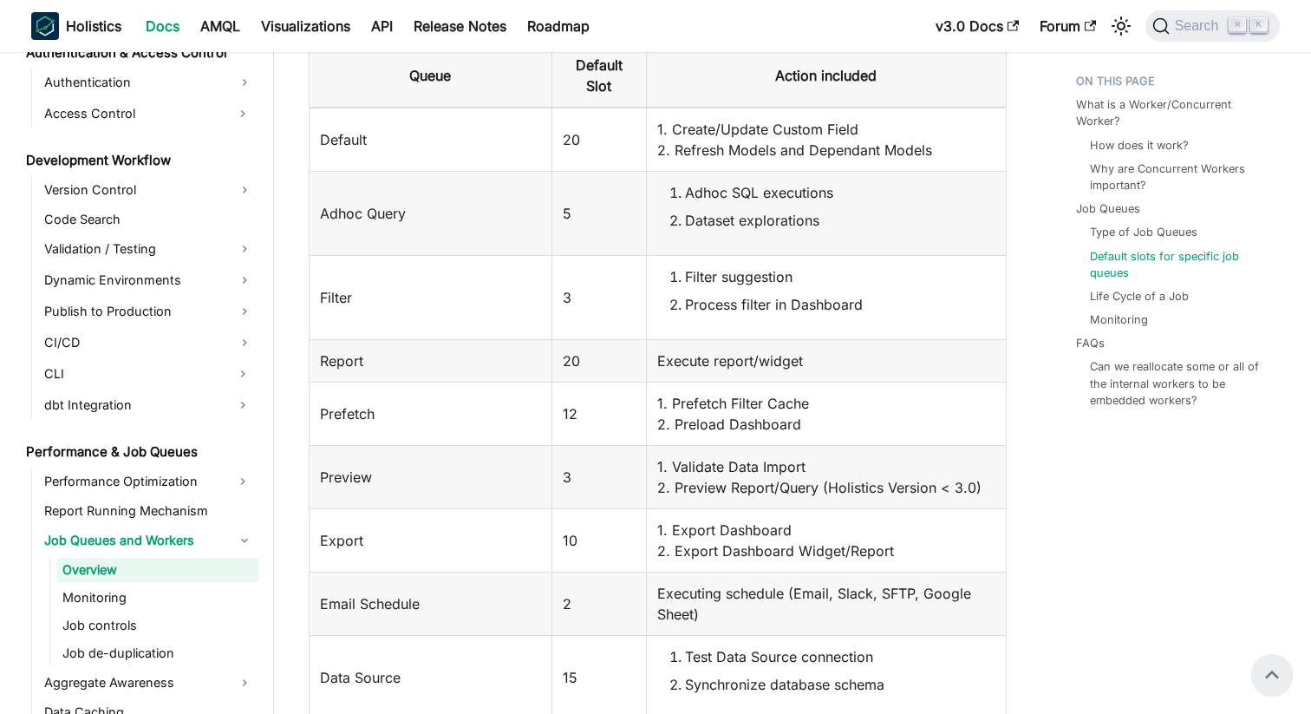
scroll to position [2304, 0]
drag, startPoint x: 329, startPoint y: 134, endPoint x: 328, endPoint y: 151, distance: 16.5
click at [333, 160] on td "Default" at bounding box center [431, 142] width 243 height 64
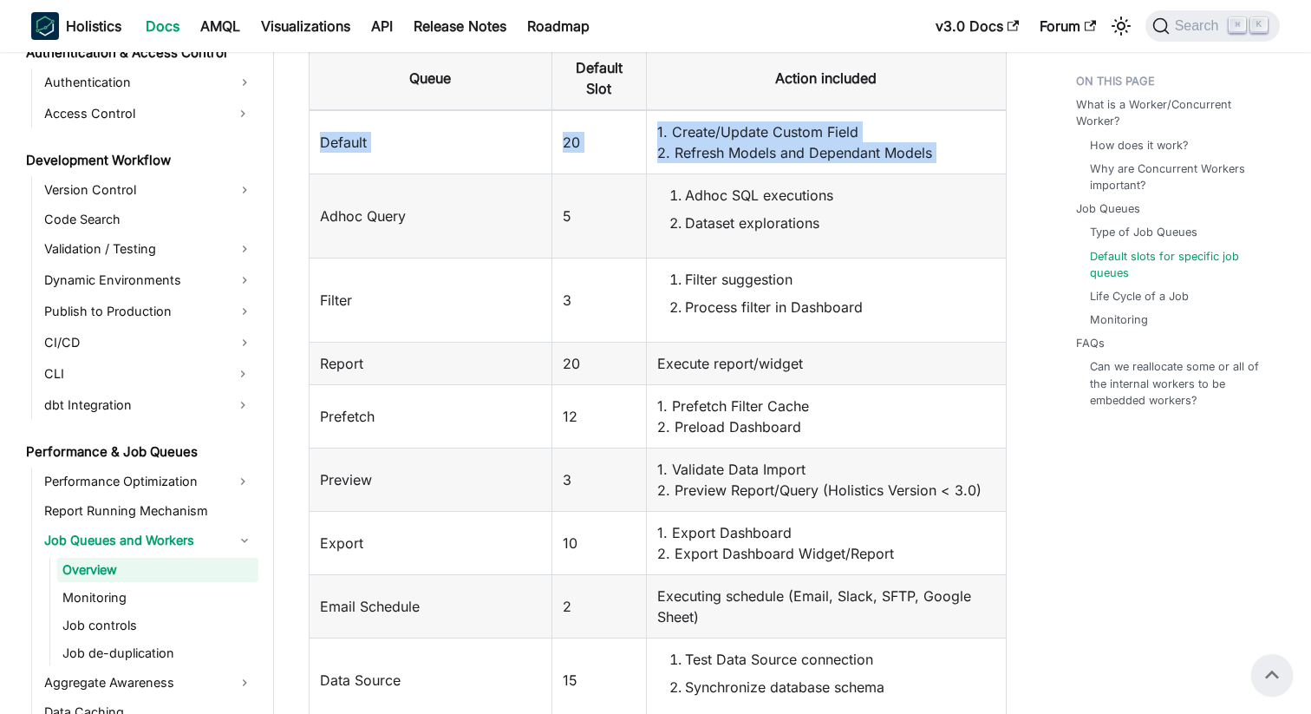
drag, startPoint x: 323, startPoint y: 128, endPoint x: 347, endPoint y: 185, distance: 61.0
click at [347, 186] on tbody "Default 20 1. Create/Update Custom Field 2. Refresh Models and Dependant Models…" at bounding box center [658, 535] width 697 height 851
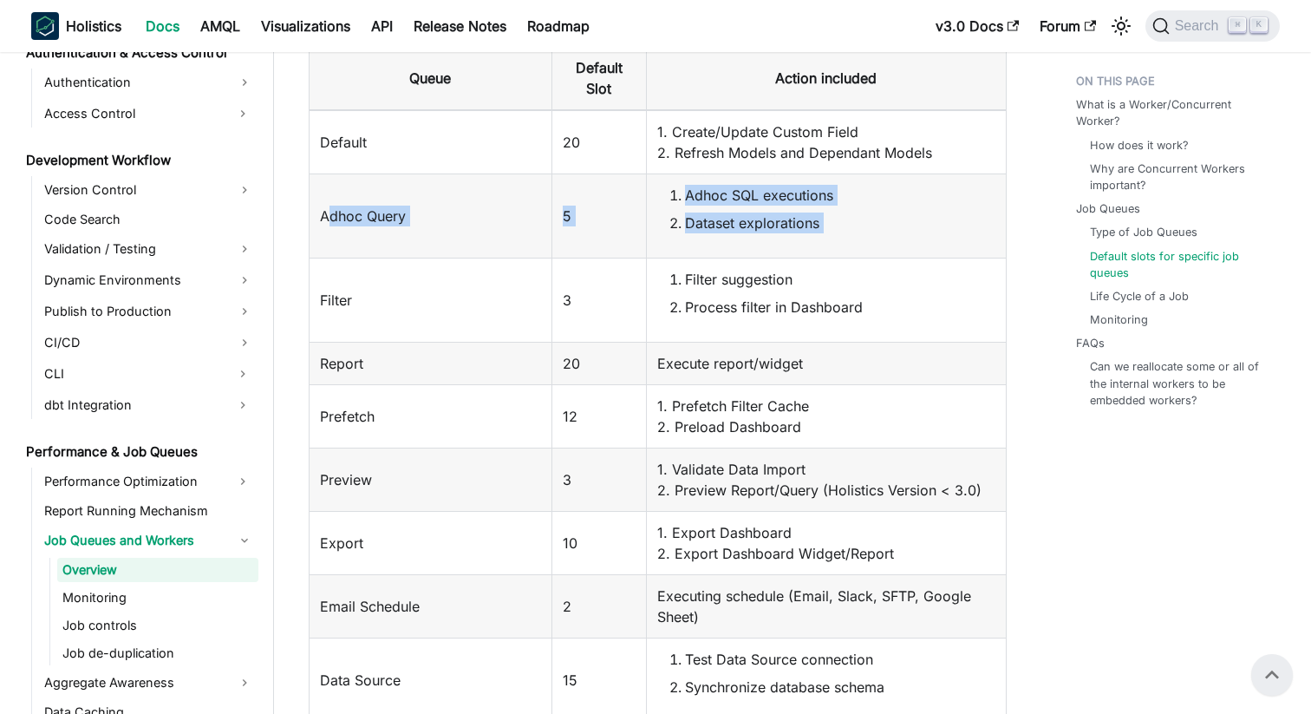
drag, startPoint x: 330, startPoint y: 210, endPoint x: 470, endPoint y: 270, distance: 151.9
click at [470, 270] on tbody "Default 20 1. Create/Update Custom Field 2. Refresh Models and Dependant Models…" at bounding box center [658, 535] width 697 height 851
click at [463, 239] on td "Adhoc Query" at bounding box center [431, 215] width 243 height 84
drag, startPoint x: 319, startPoint y: 202, endPoint x: 433, endPoint y: 321, distance: 164.3
click at [433, 321] on tbody "Default 20 1. Create/Update Custom Field 2. Refresh Models and Dependant Models…" at bounding box center [658, 535] width 697 height 851
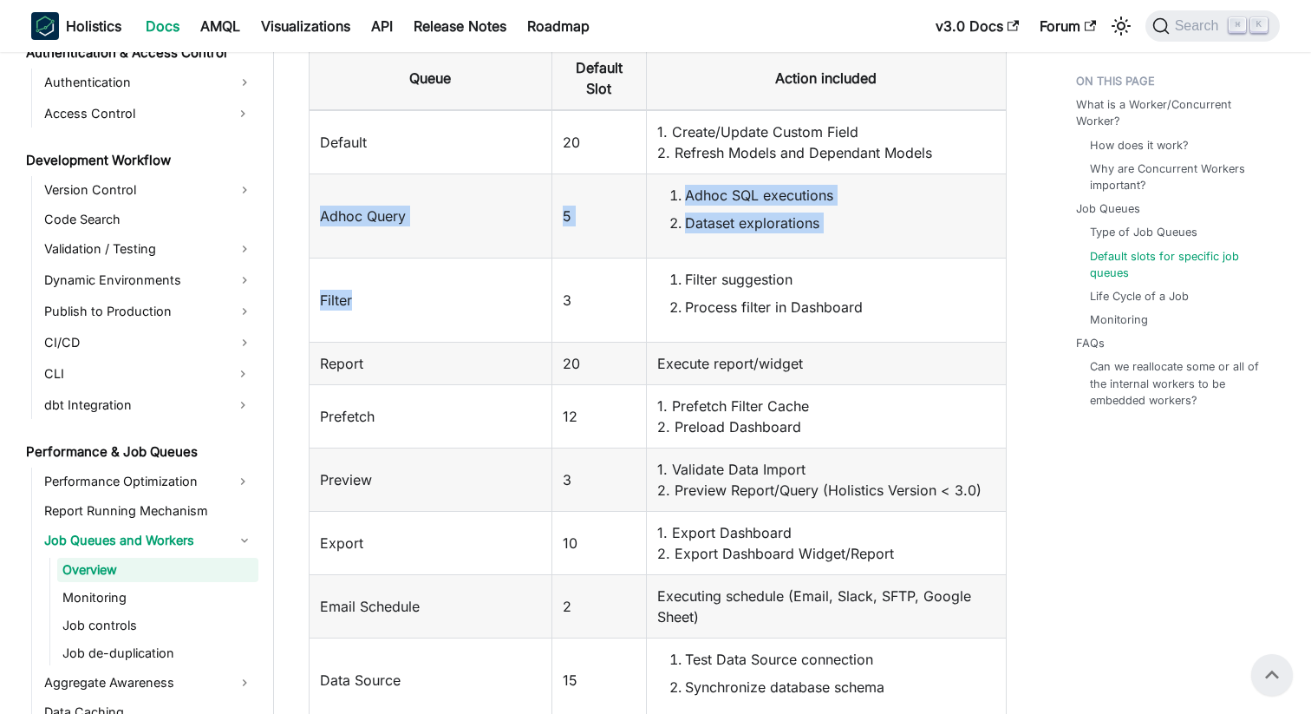
click at [433, 316] on td "Filter" at bounding box center [431, 299] width 243 height 84
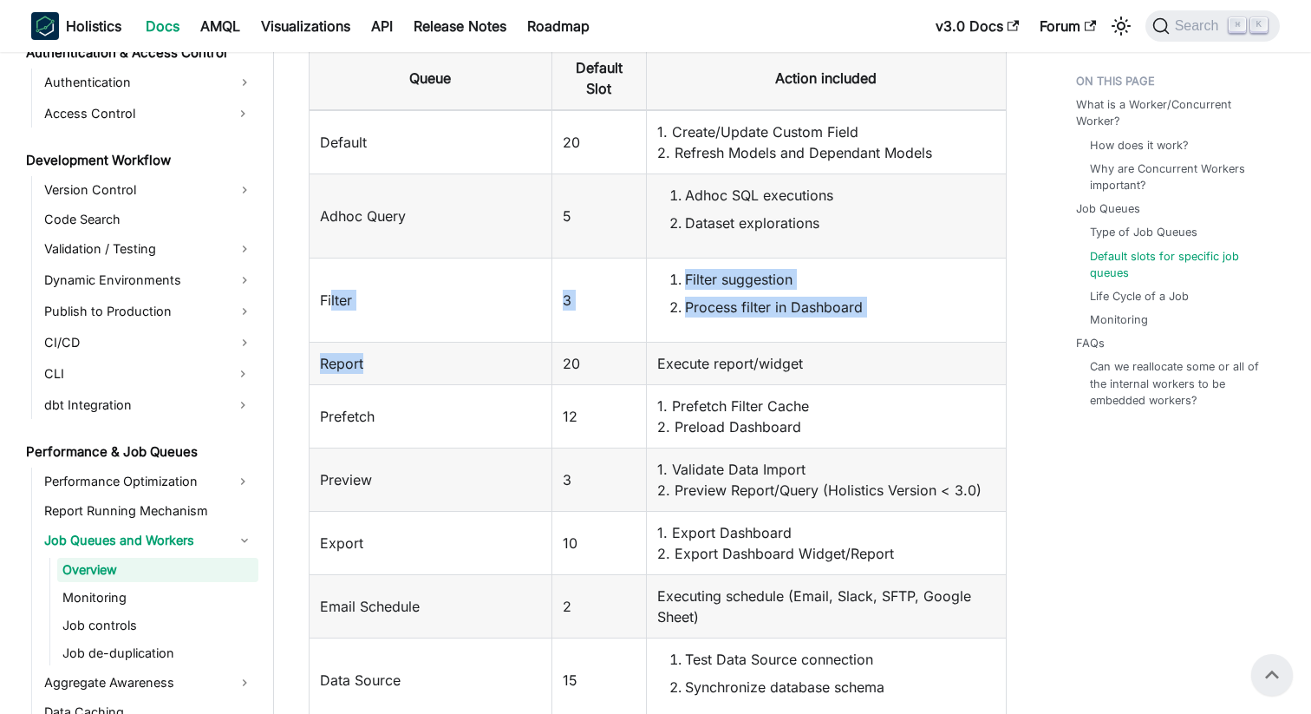
drag, startPoint x: 331, startPoint y: 294, endPoint x: 423, endPoint y: 387, distance: 130.6
click at [420, 385] on tbody "Default 20 1. Create/Update Custom Field 2. Refresh Models and Dependant Models…" at bounding box center [658, 535] width 697 height 851
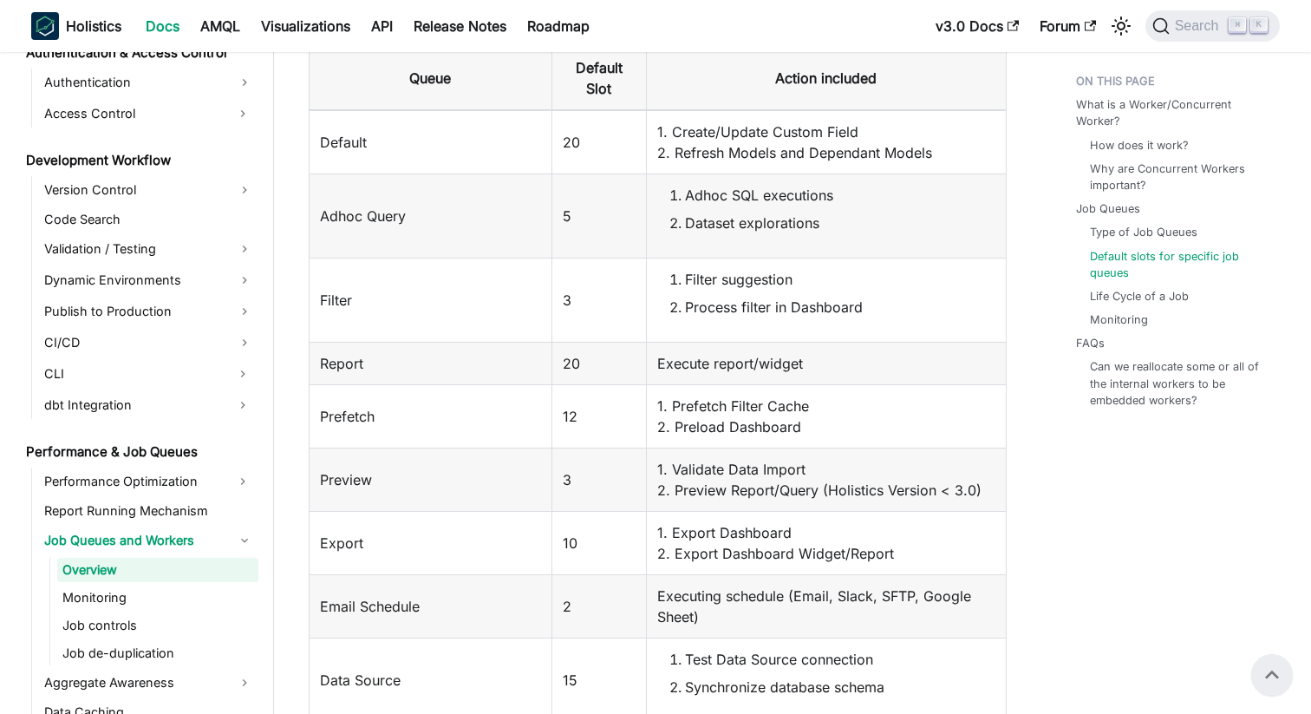
click at [336, 305] on td "Filter" at bounding box center [431, 299] width 243 height 84
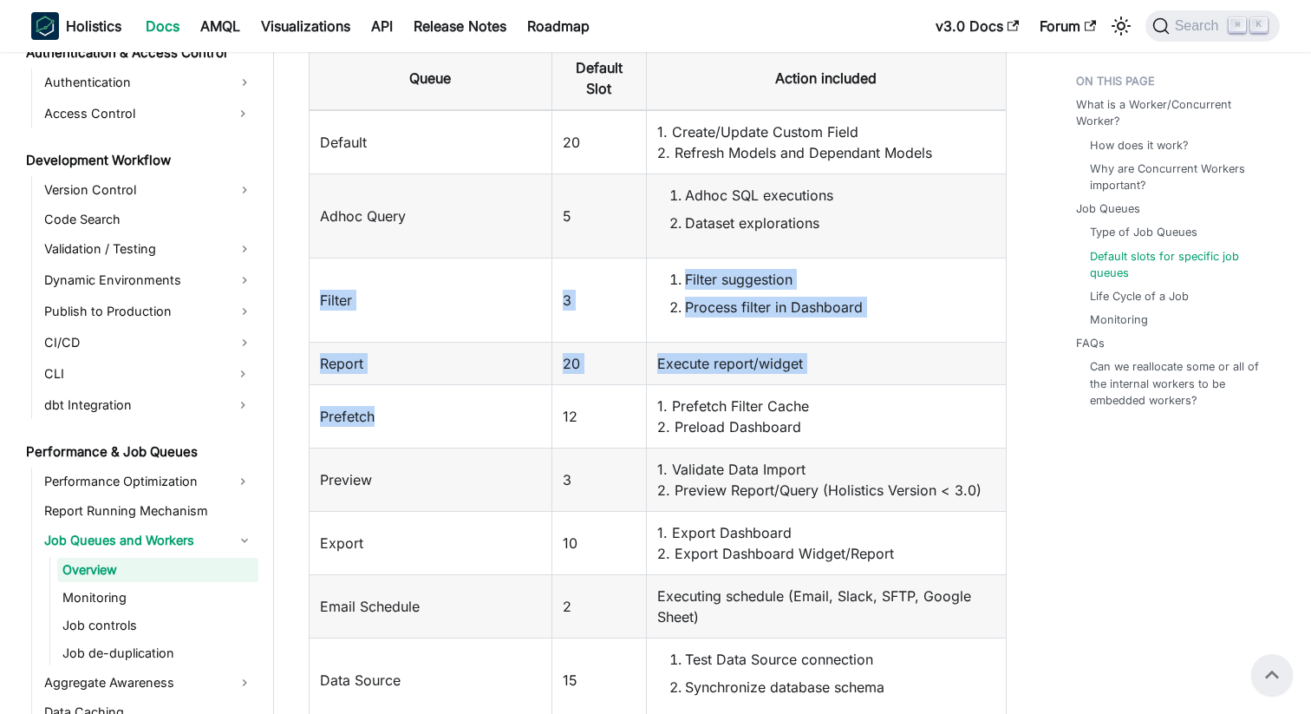
drag, startPoint x: 320, startPoint y: 302, endPoint x: 501, endPoint y: 445, distance: 230.9
click at [501, 445] on tbody "Default 20 1. Create/Update Custom Field 2. Refresh Models and Dependant Models…" at bounding box center [658, 535] width 697 height 851
click at [501, 443] on td "Prefetch" at bounding box center [431, 415] width 243 height 63
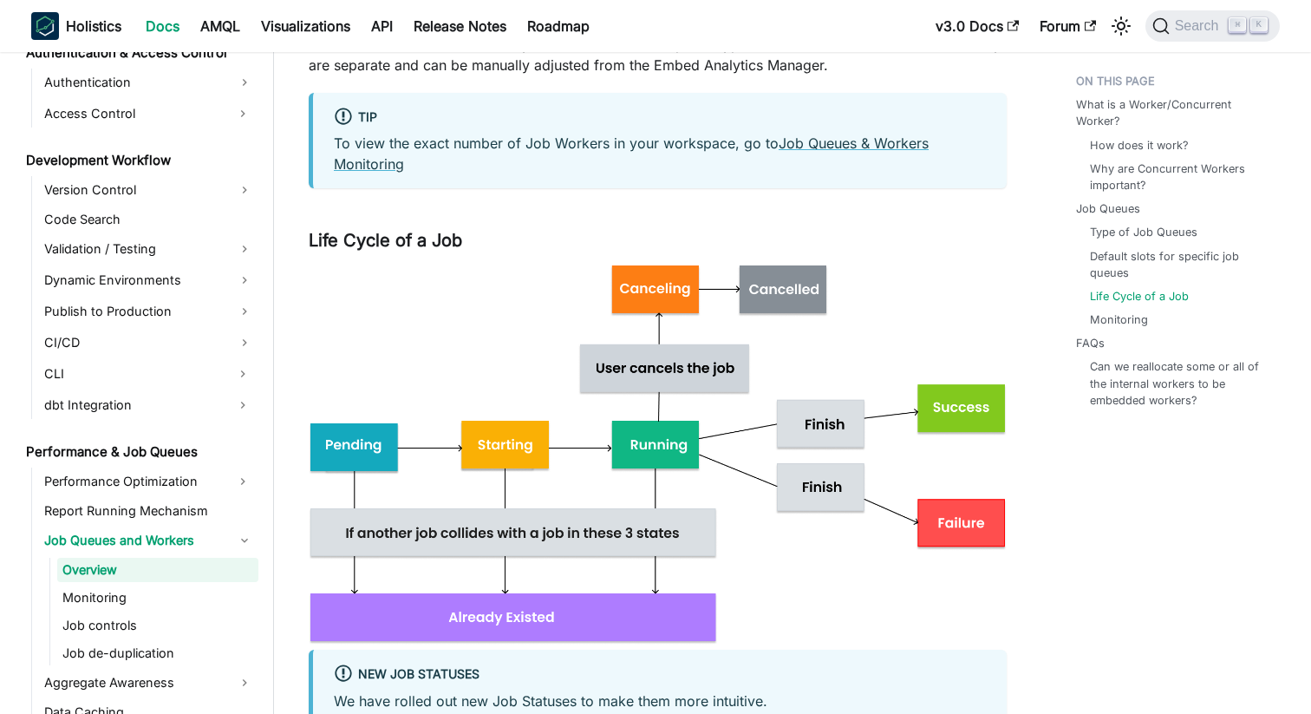
scroll to position [3604, 0]
